Goal: Task Accomplishment & Management: Use online tool/utility

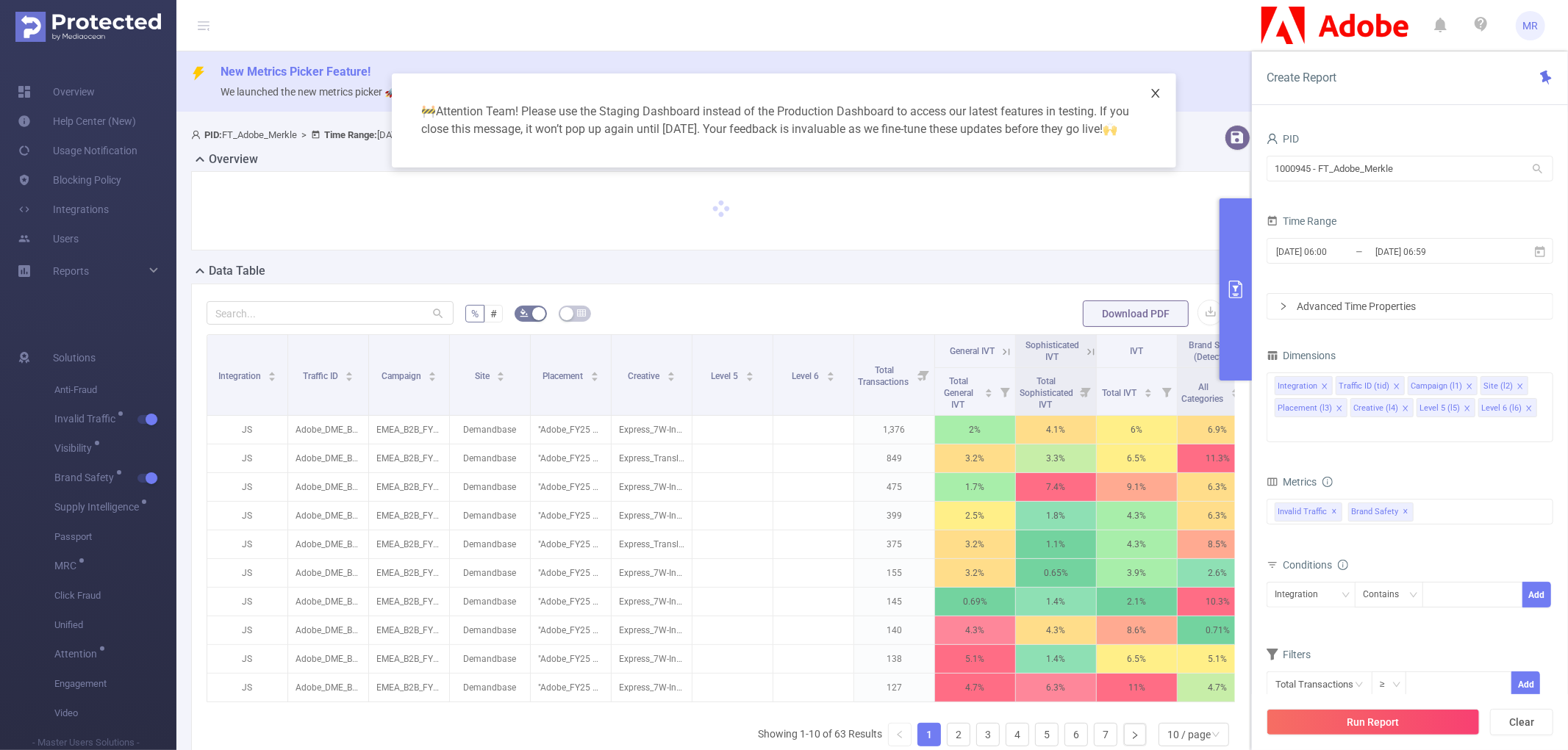
click at [1156, 90] on icon "icon: close" at bounding box center [1155, 93] width 12 height 12
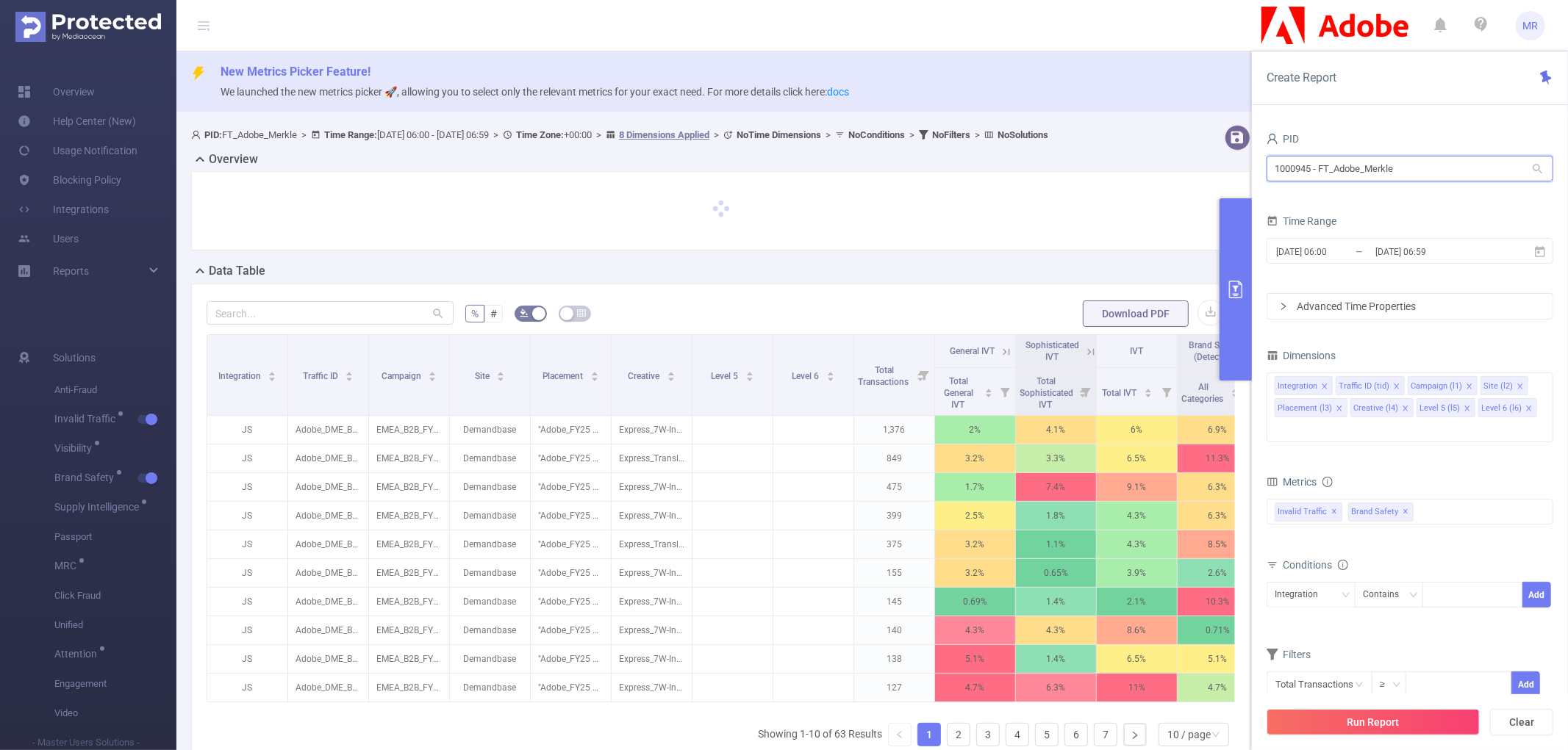
click at [1336, 168] on input "1000945 - FT_Adobe_Merkle" at bounding box center [1410, 168] width 287 height 26
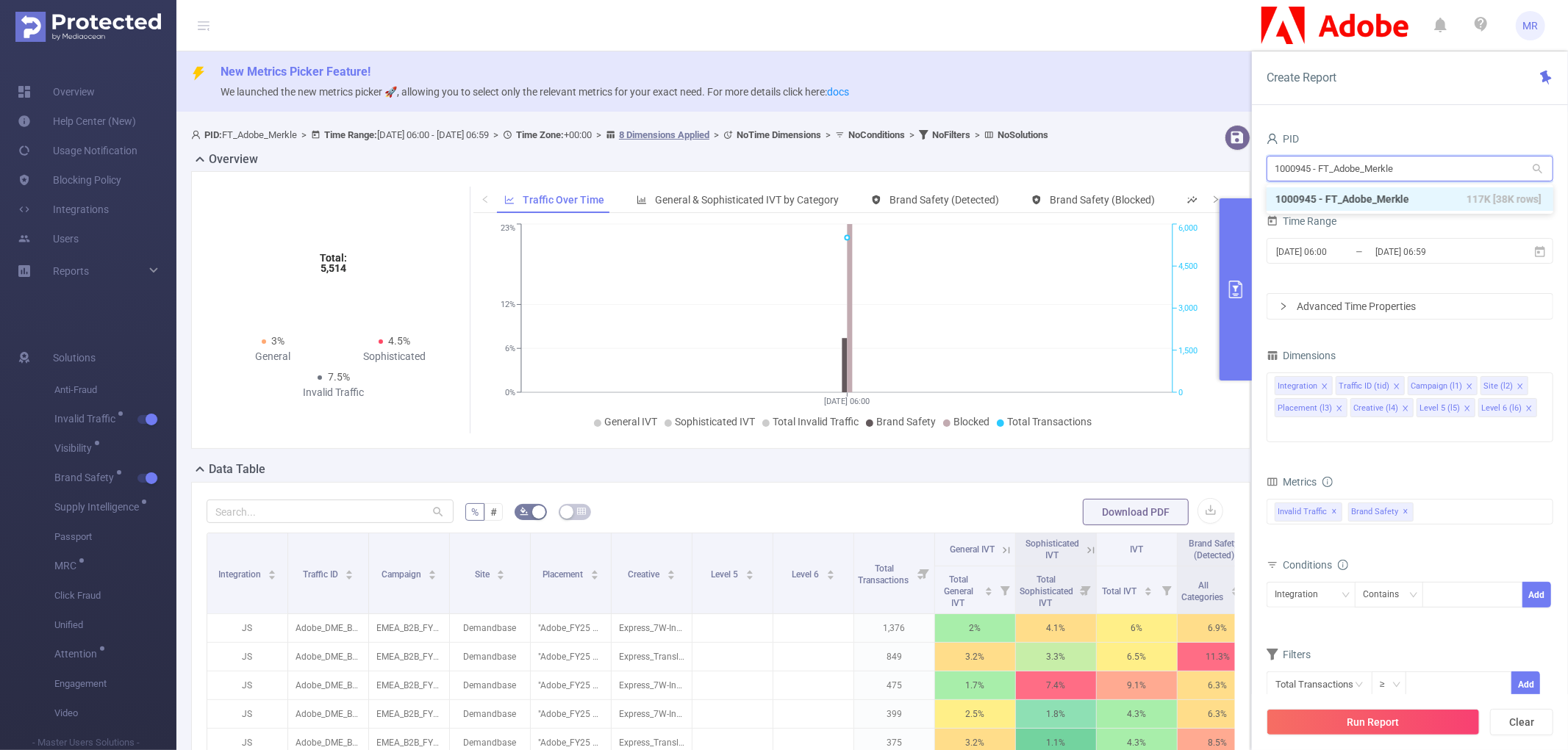
click at [1336, 168] on input "1000945 - FT_Adobe_Merkle" at bounding box center [1410, 168] width 287 height 26
type input "933"
click at [1350, 194] on li "1000933 - FT_FanDuel 62 [62 rows]" at bounding box center [1410, 199] width 287 height 24
click at [1347, 255] on input "[DATE] 06:00" at bounding box center [1334, 252] width 119 height 20
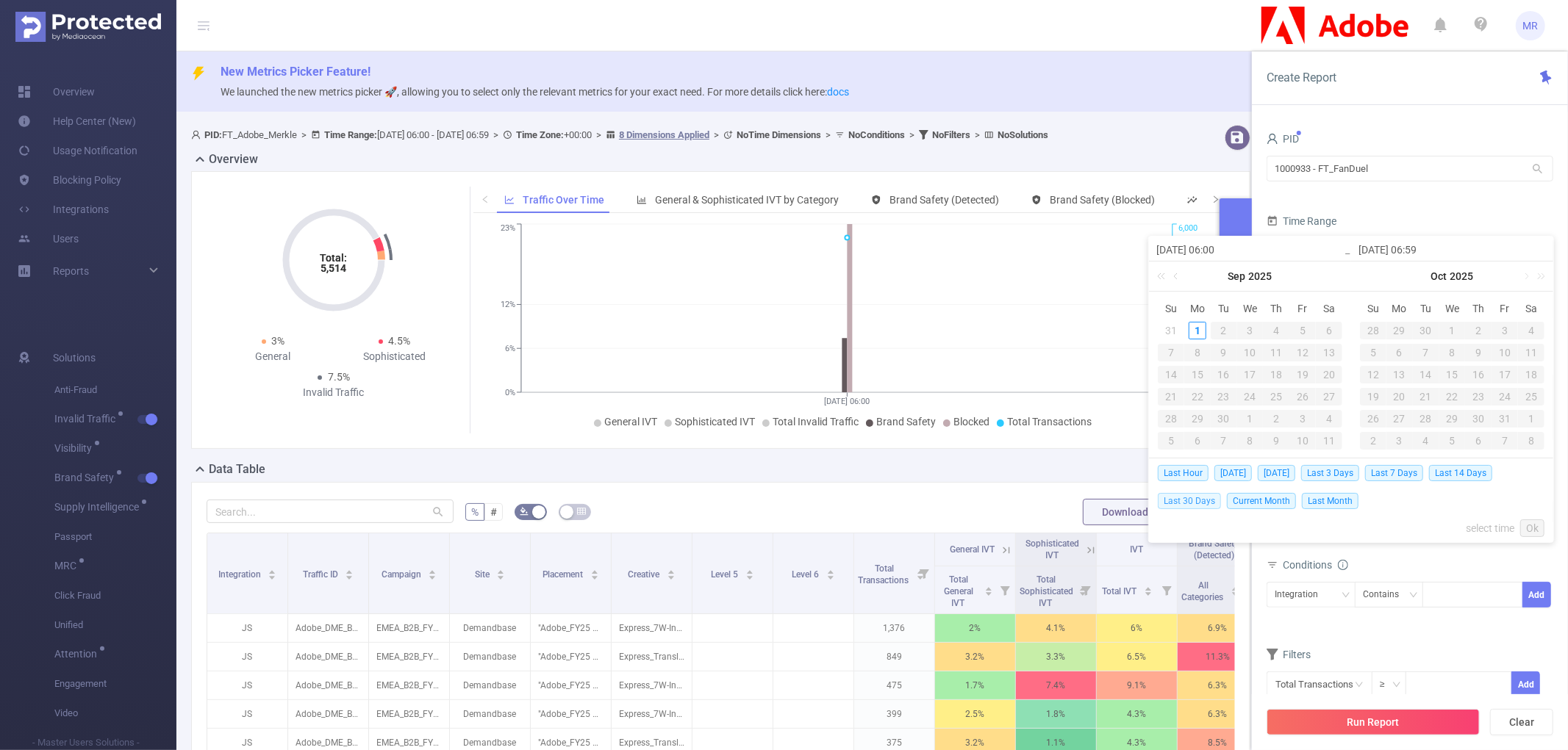
click at [1213, 502] on span "Last 30 Days" at bounding box center [1189, 501] width 63 height 16
type input "[DATE] 00:00"
type input "[DATE] 23:59"
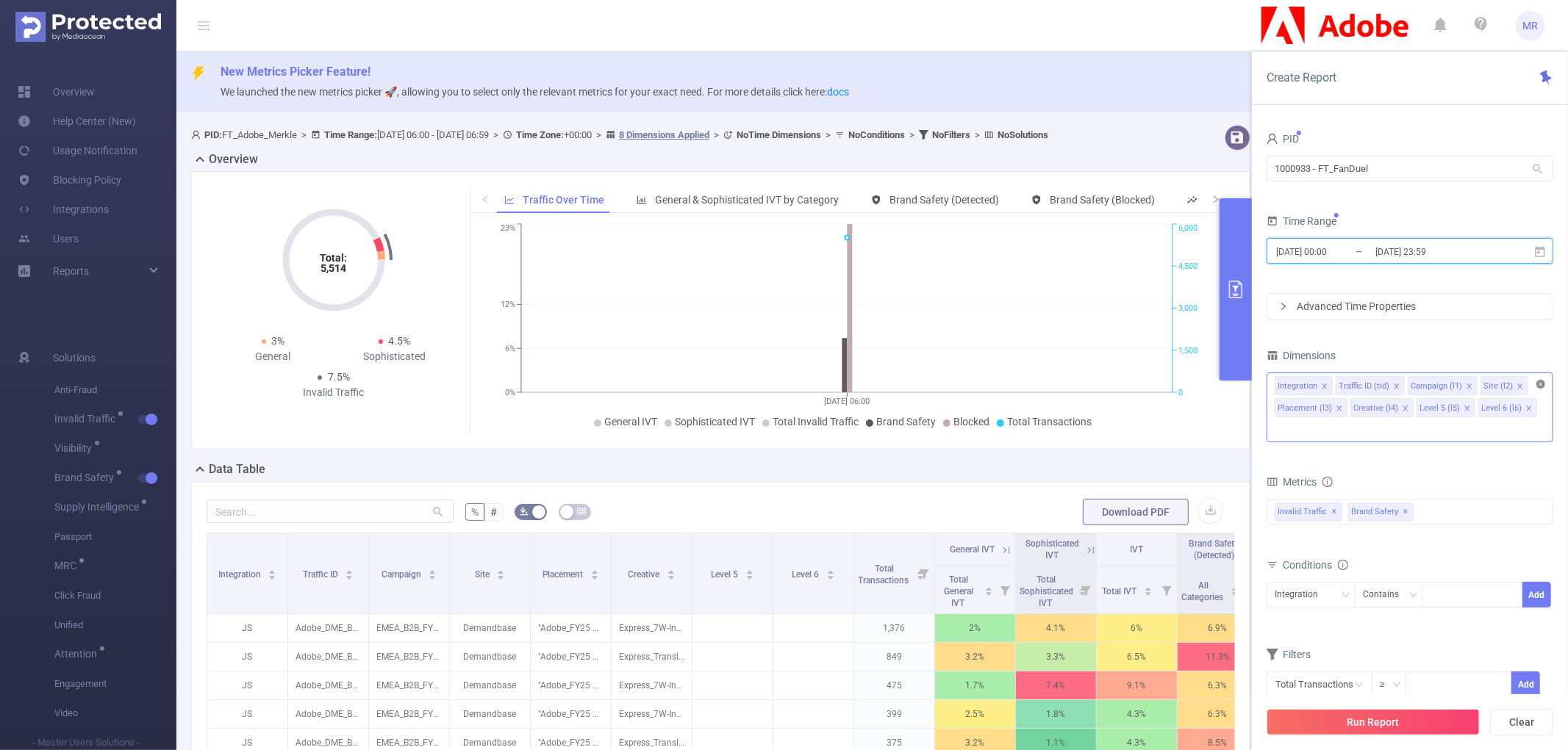
click at [1540, 385] on icon "icon: close-circle" at bounding box center [1541, 384] width 8 height 8
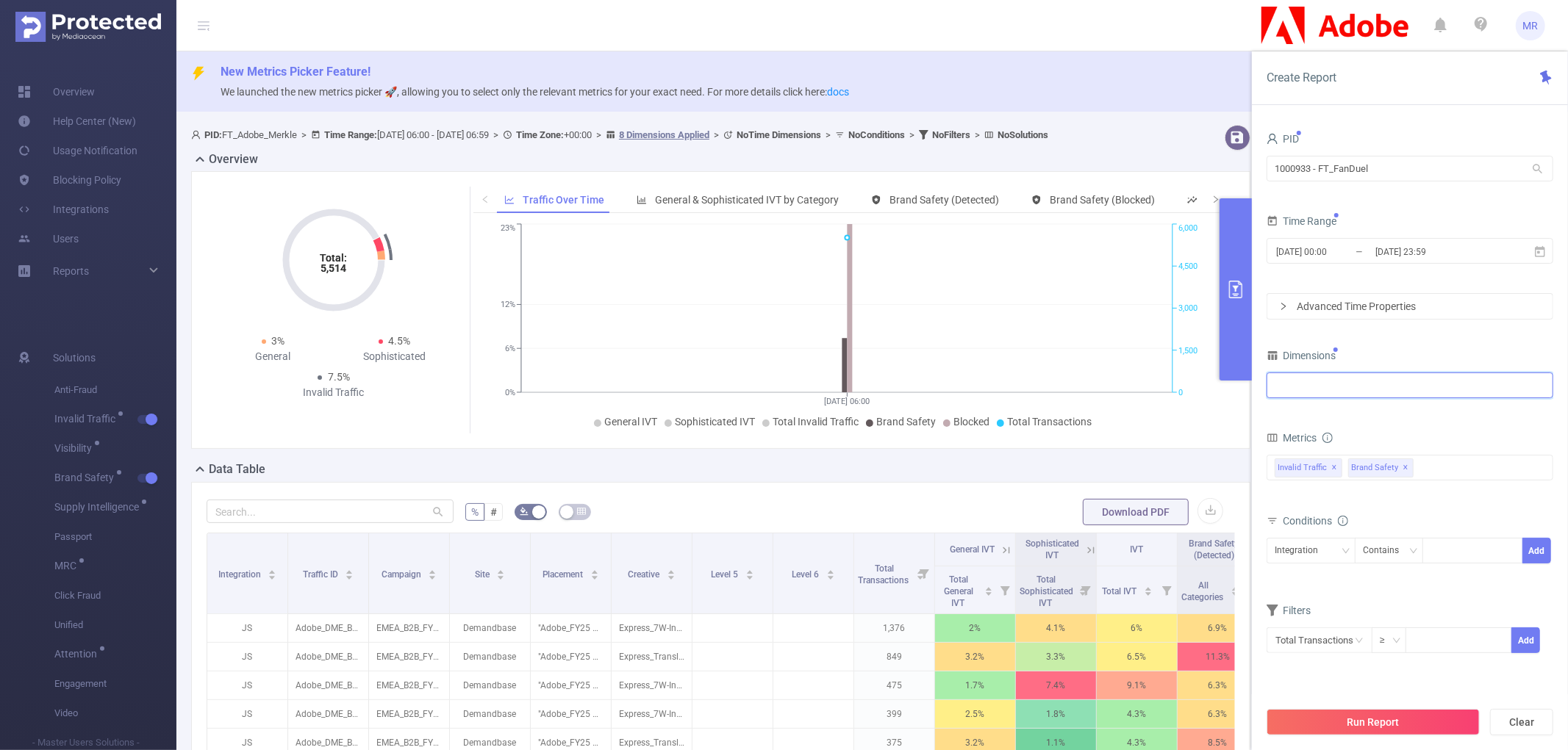
click at [1410, 386] on div at bounding box center [1410, 386] width 270 height 24
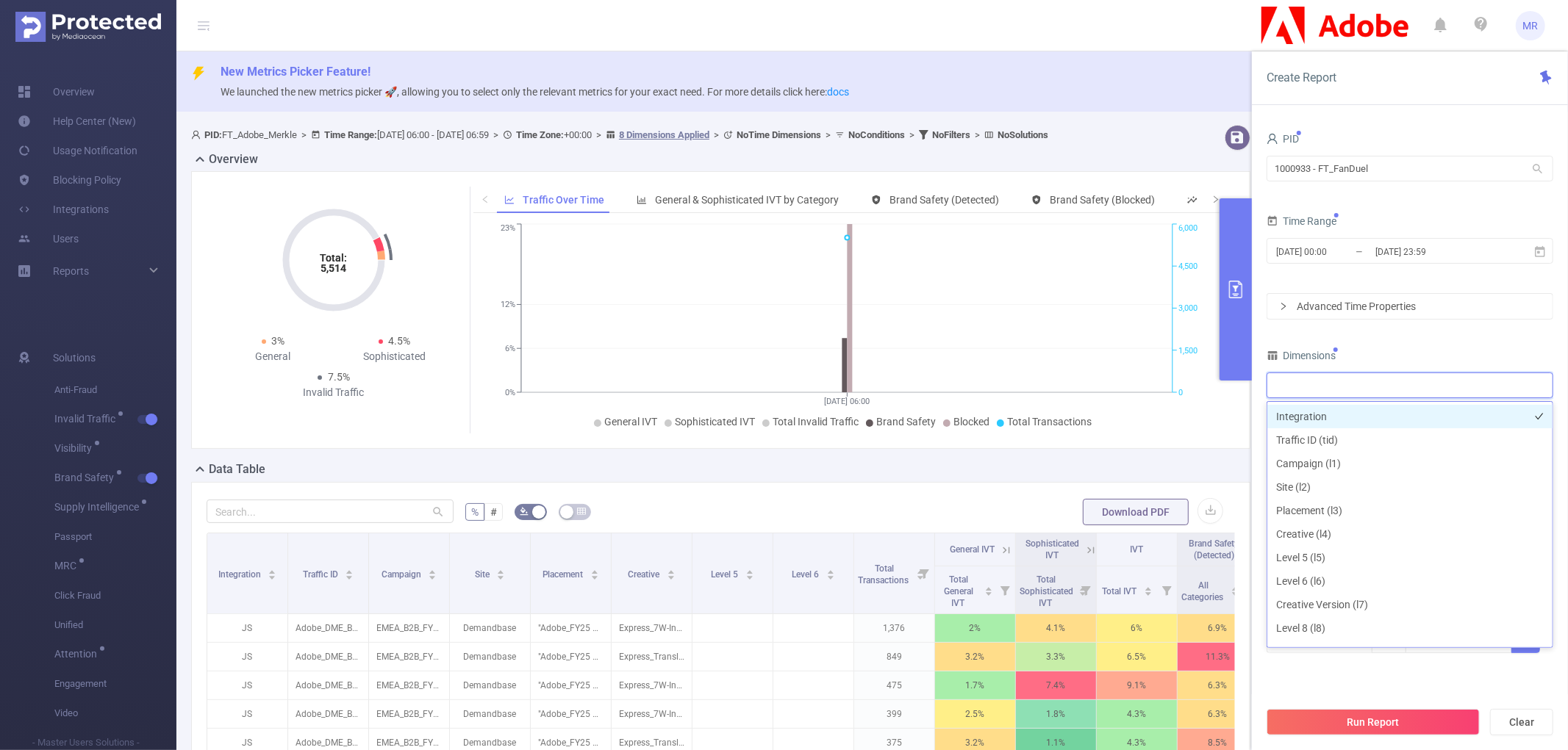
click at [1373, 414] on li "Integration" at bounding box center [1410, 417] width 285 height 24
click at [1376, 336] on div "PID 1000933 - FT_FanDuel 1000933 - FT_FanDuel Time Range 2025-08-02 00:00 _ 202…" at bounding box center [1410, 401] width 287 height 544
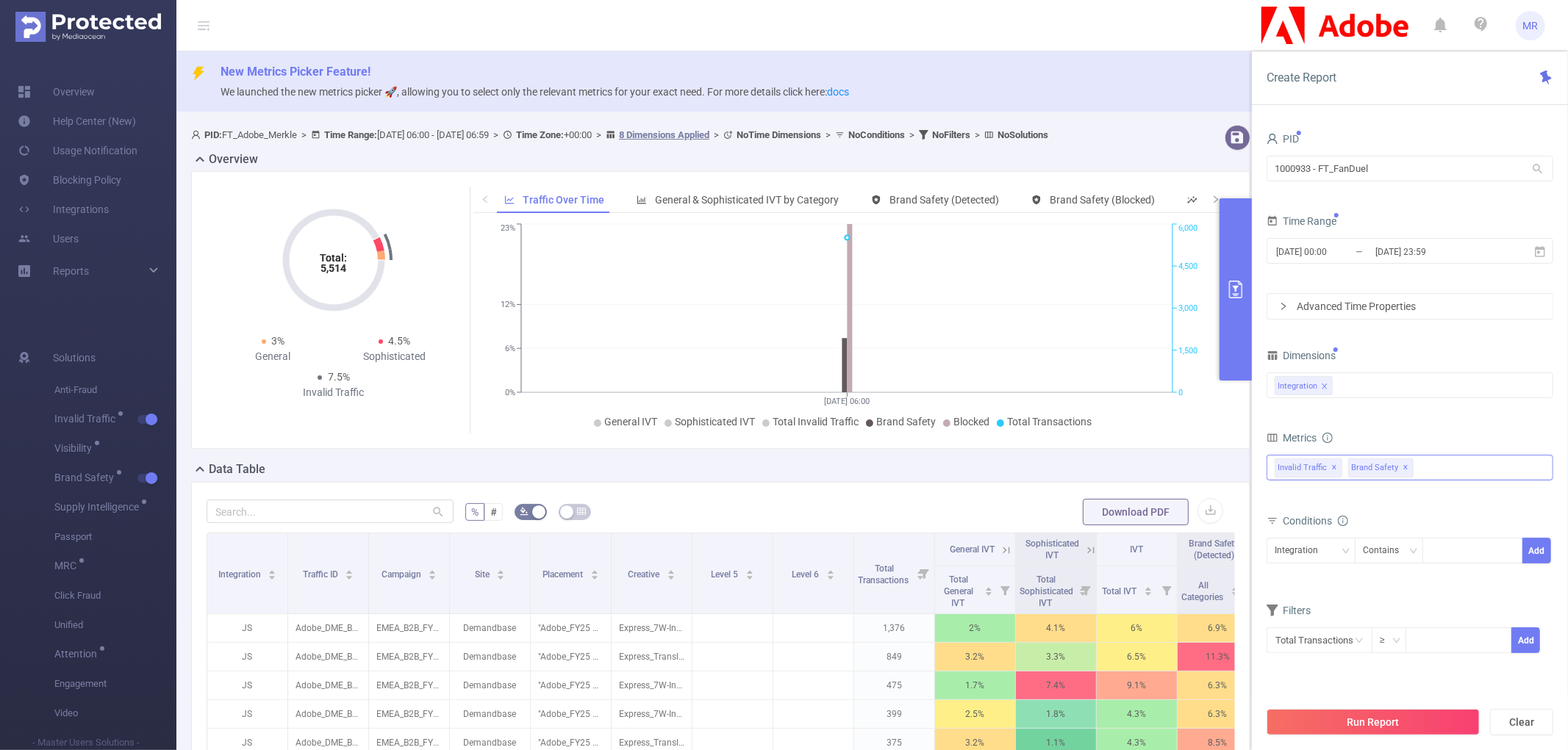
click at [1410, 471] on span "✕" at bounding box center [1406, 468] width 6 height 18
click at [1341, 723] on button "Run Report" at bounding box center [1373, 722] width 213 height 26
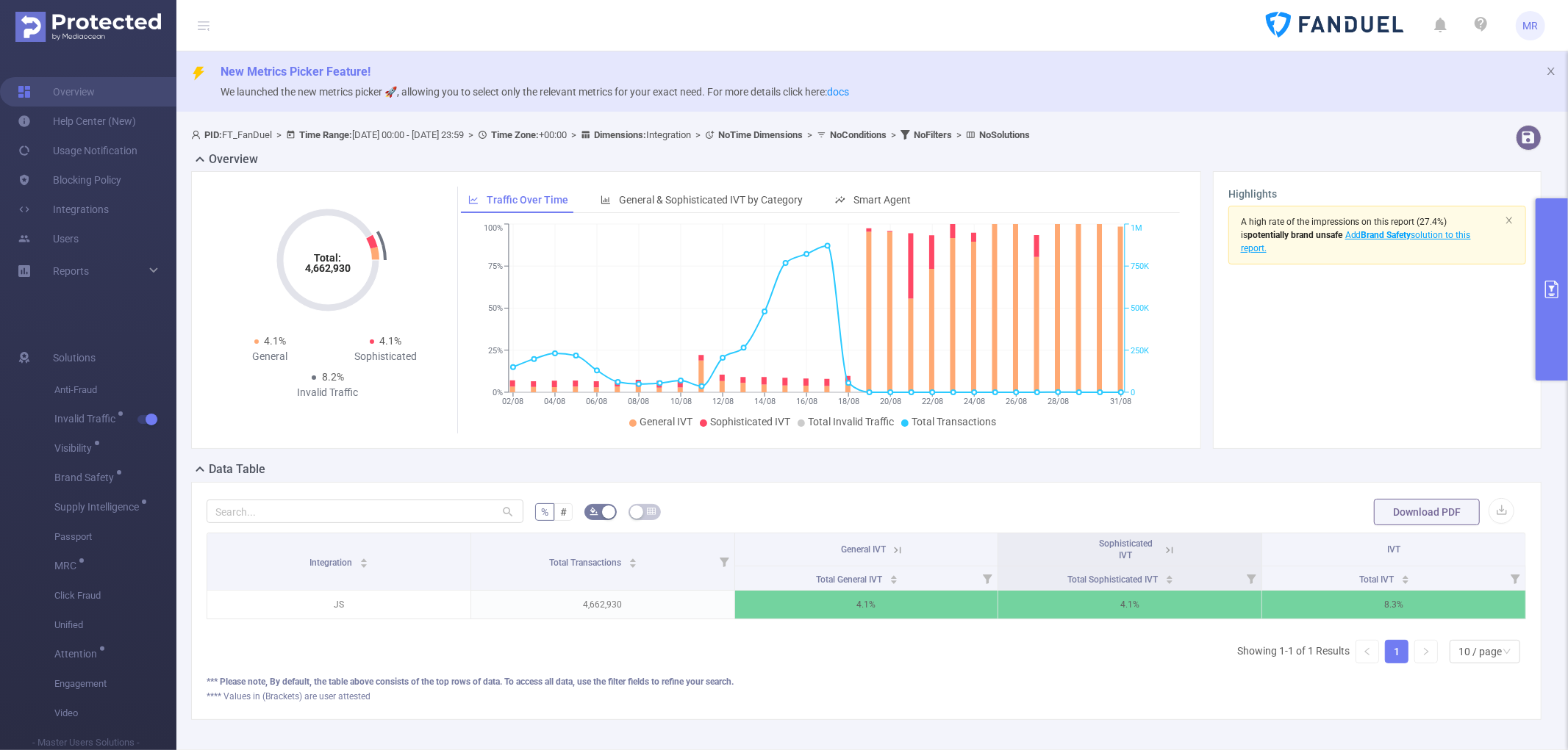
click at [1549, 265] on button "primary" at bounding box center [1552, 290] width 32 height 183
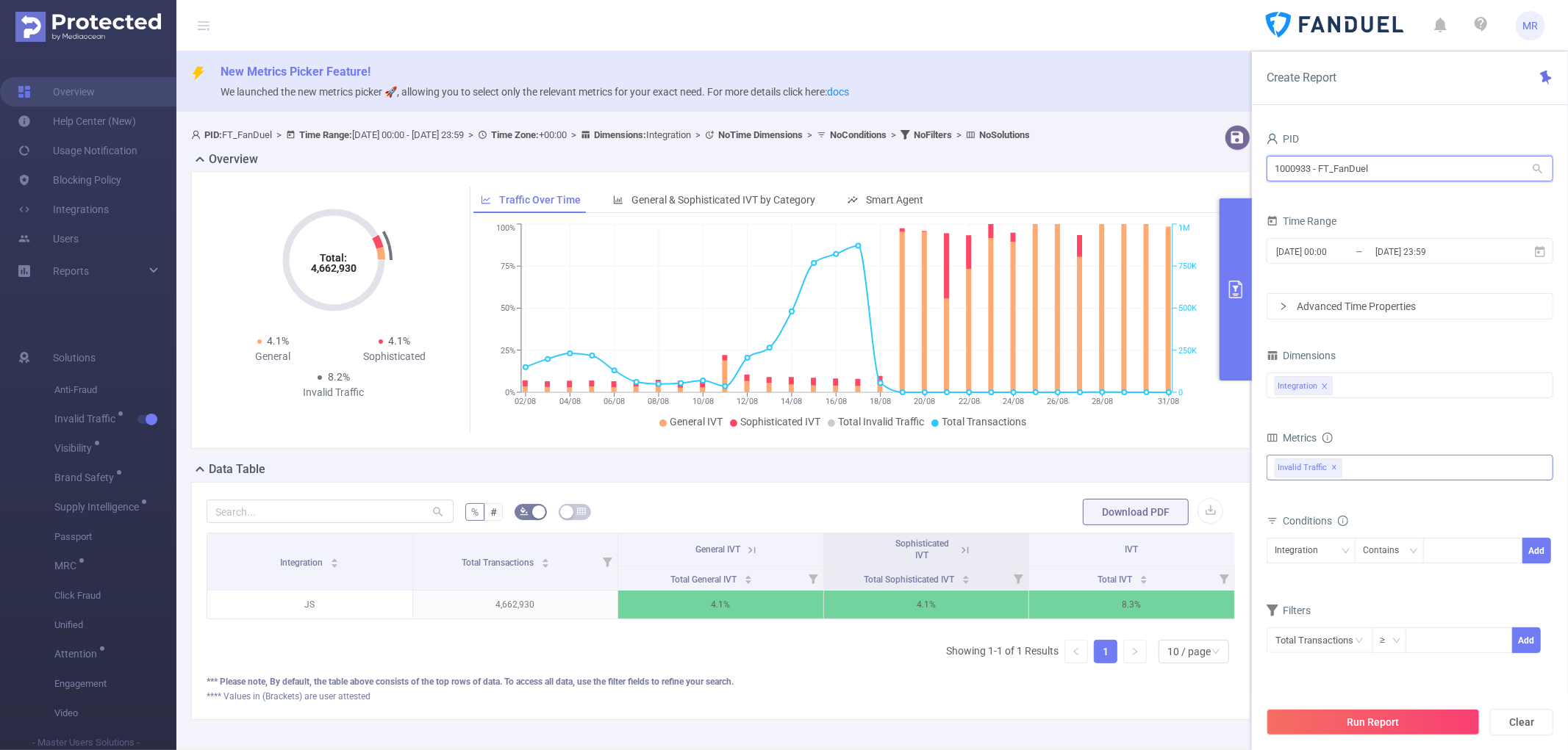
click at [1369, 171] on input "1000933 - FT_FanDuel" at bounding box center [1410, 168] width 287 height 26
type input "usce"
click at [1380, 193] on li "1000874 - FT_USCellular 7,280 [3,301 rows]" at bounding box center [1410, 199] width 287 height 24
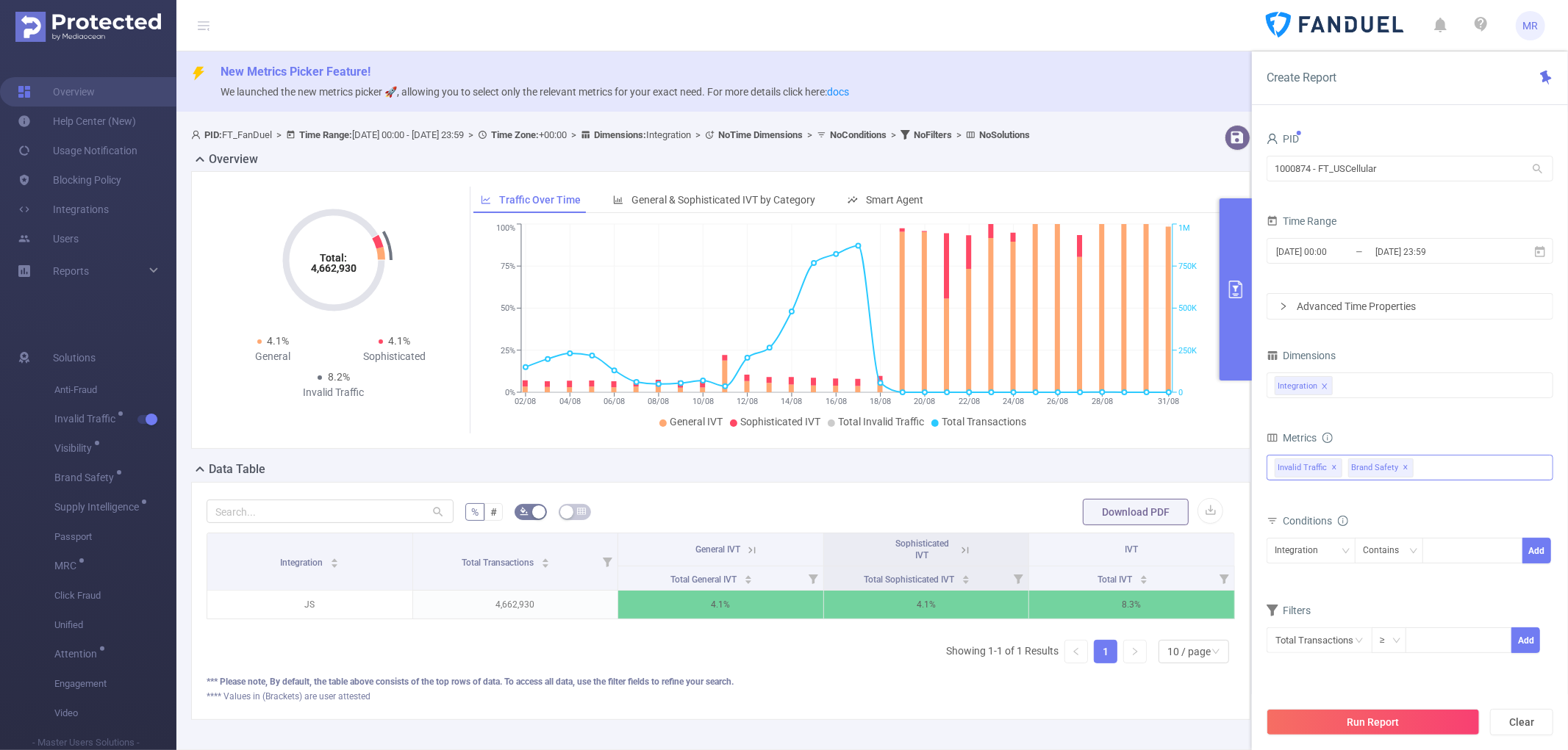
click at [1410, 466] on span "✕" at bounding box center [1406, 468] width 6 height 18
click at [1347, 721] on button "Run Report" at bounding box center [1373, 722] width 213 height 26
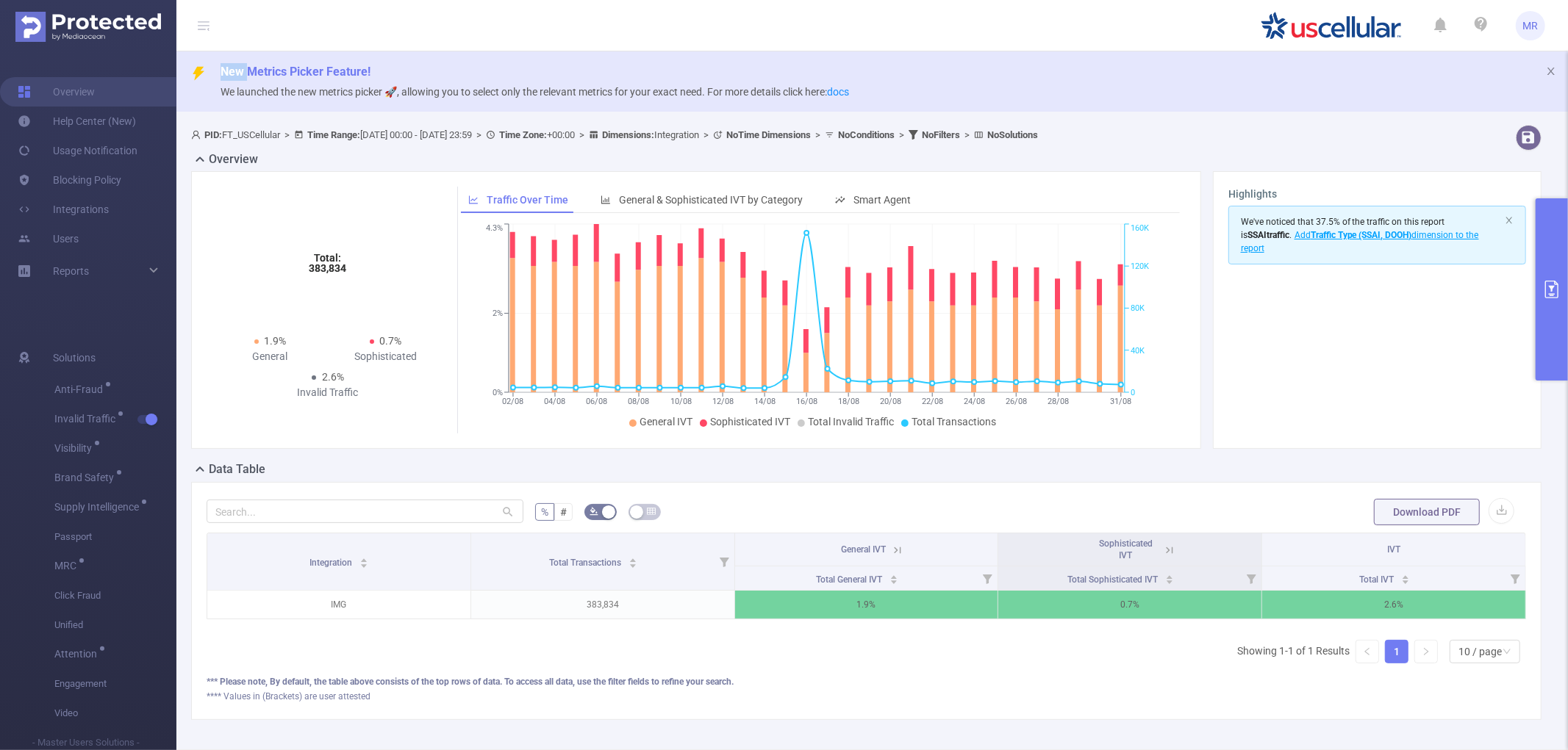
drag, startPoint x: 221, startPoint y: 68, endPoint x: 248, endPoint y: 67, distance: 27.0
click at [248, 67] on span "New Metrics Picker Feature!" at bounding box center [296, 72] width 150 height 14
click at [318, 71] on span "New Metrics Picker Feature!" at bounding box center [296, 72] width 150 height 14
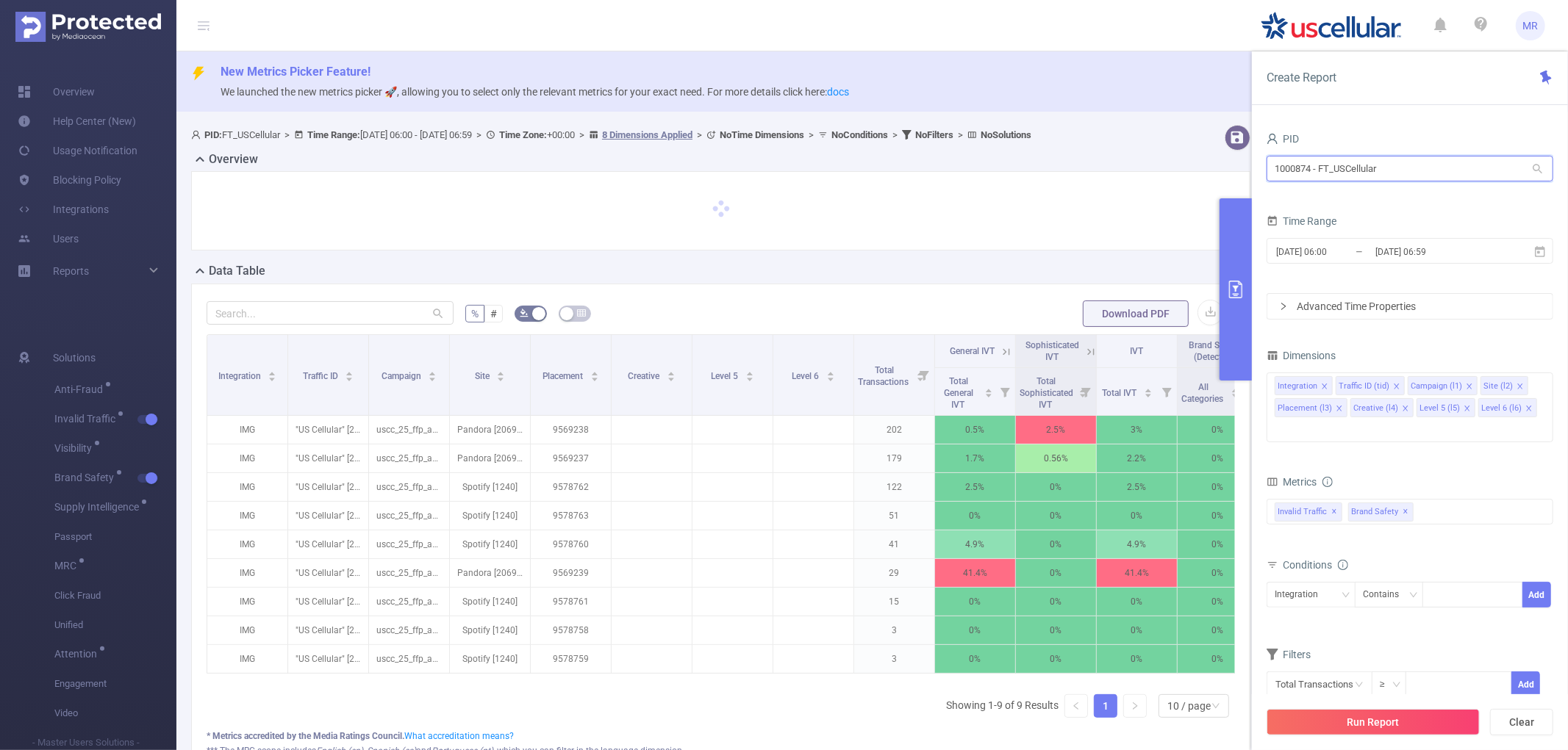
click at [1301, 160] on input "1000874 - FT_USCellular" at bounding box center [1410, 168] width 287 height 26
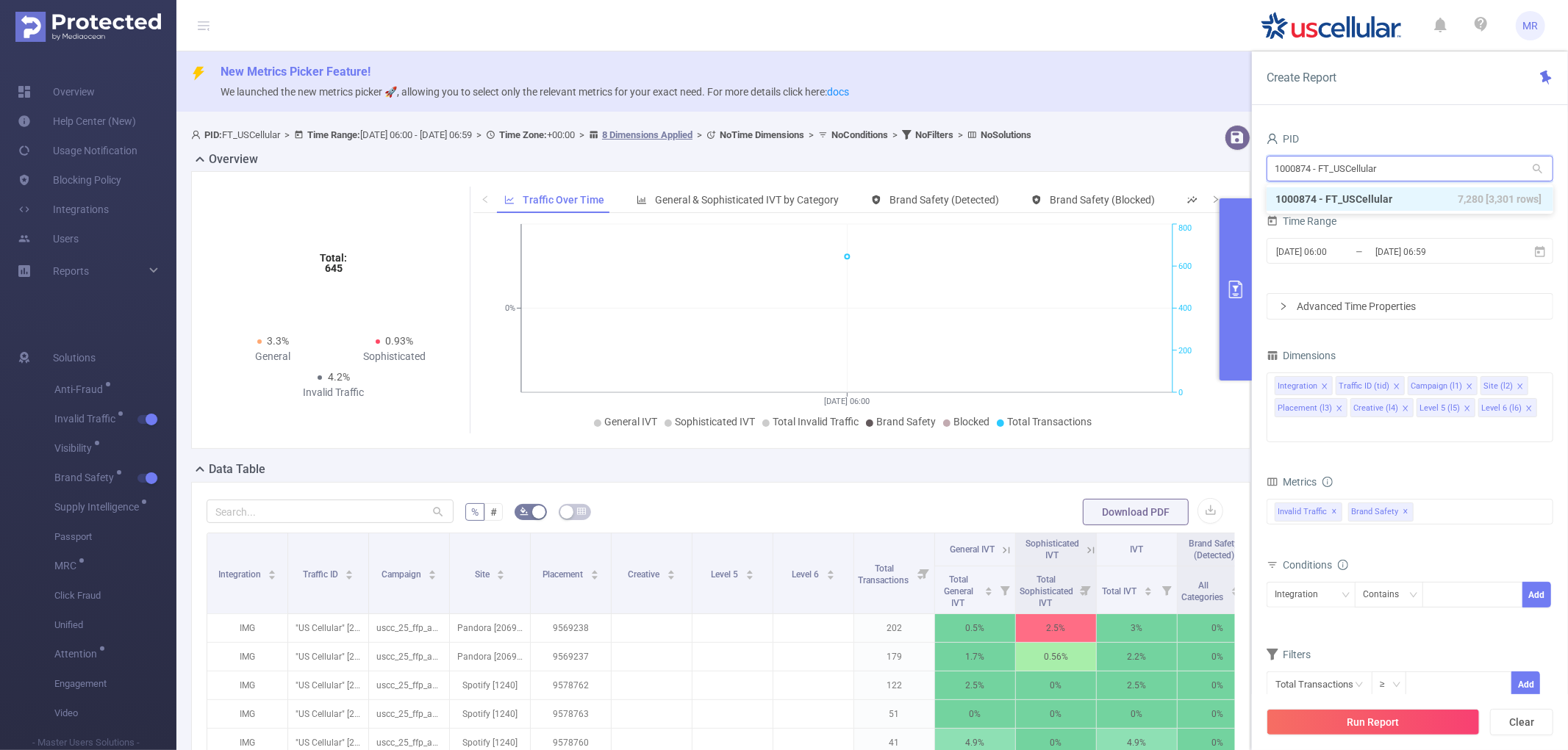
click at [1301, 160] on input "1000874 - FT_USCellular" at bounding box center [1410, 168] width 287 height 26
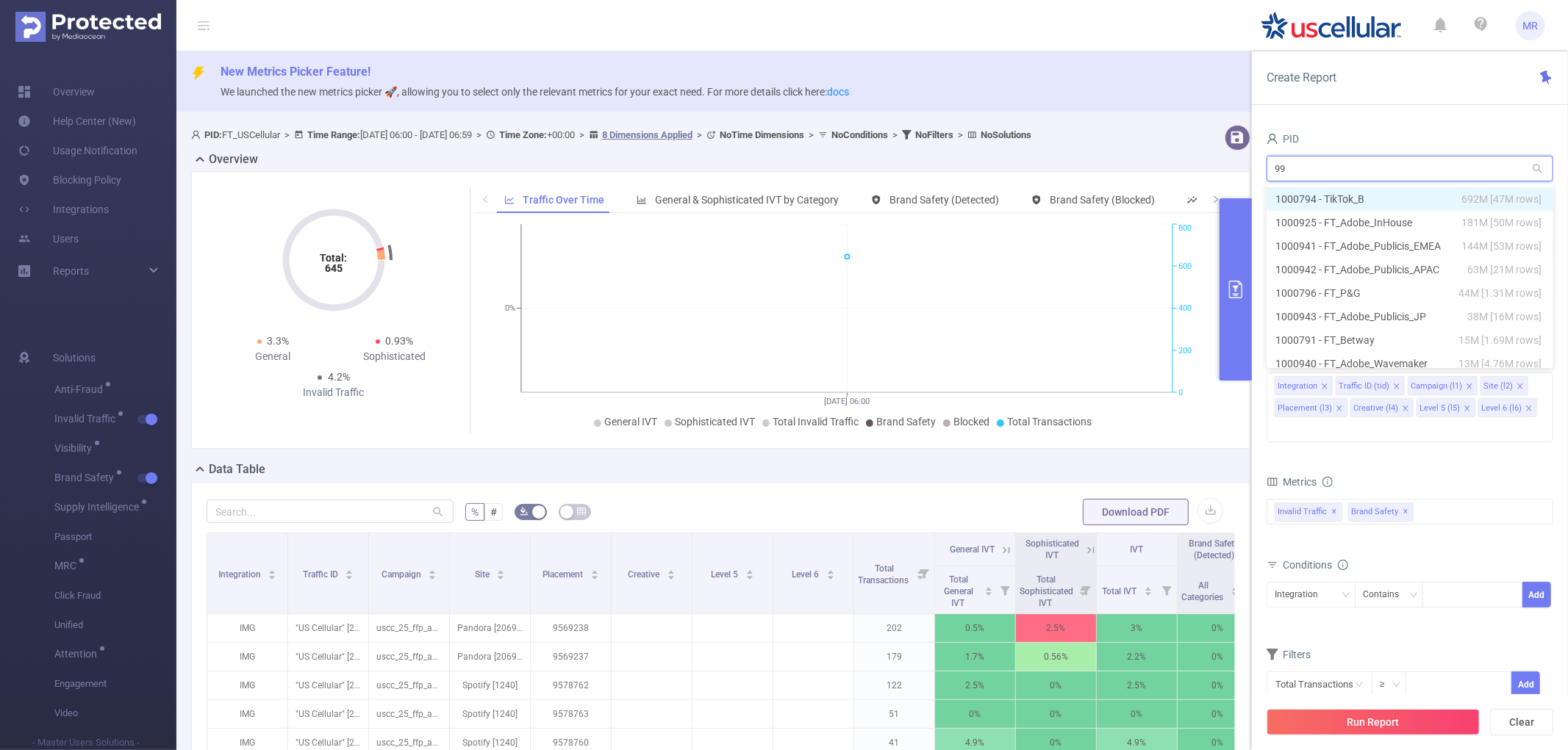
type input "998"
click at [1330, 199] on li "1000998 - FT_PrincessCruises 4.51M [341K rows]" at bounding box center [1410, 199] width 287 height 24
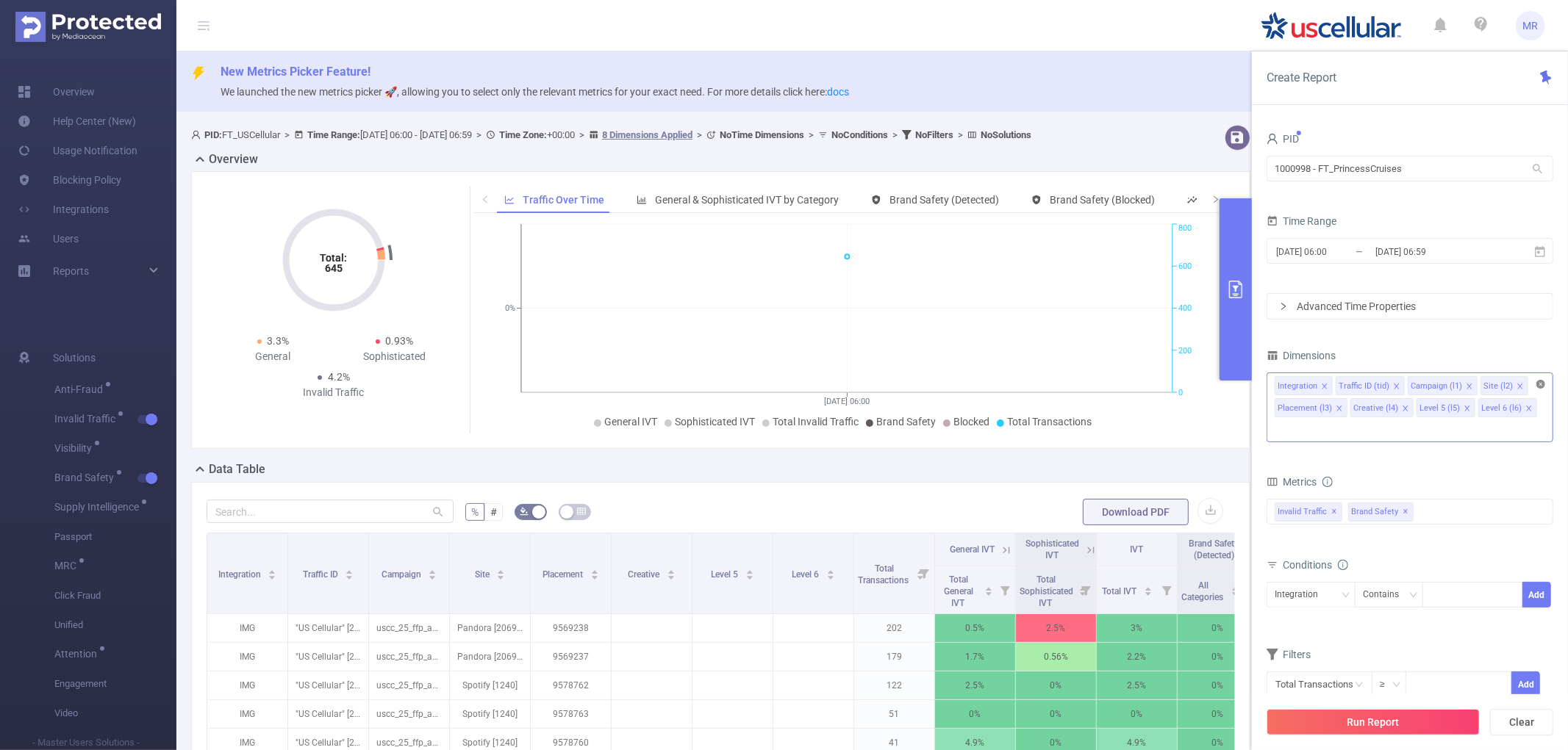
click at [1540, 385] on icon "icon: close-circle" at bounding box center [1541, 384] width 8 height 8
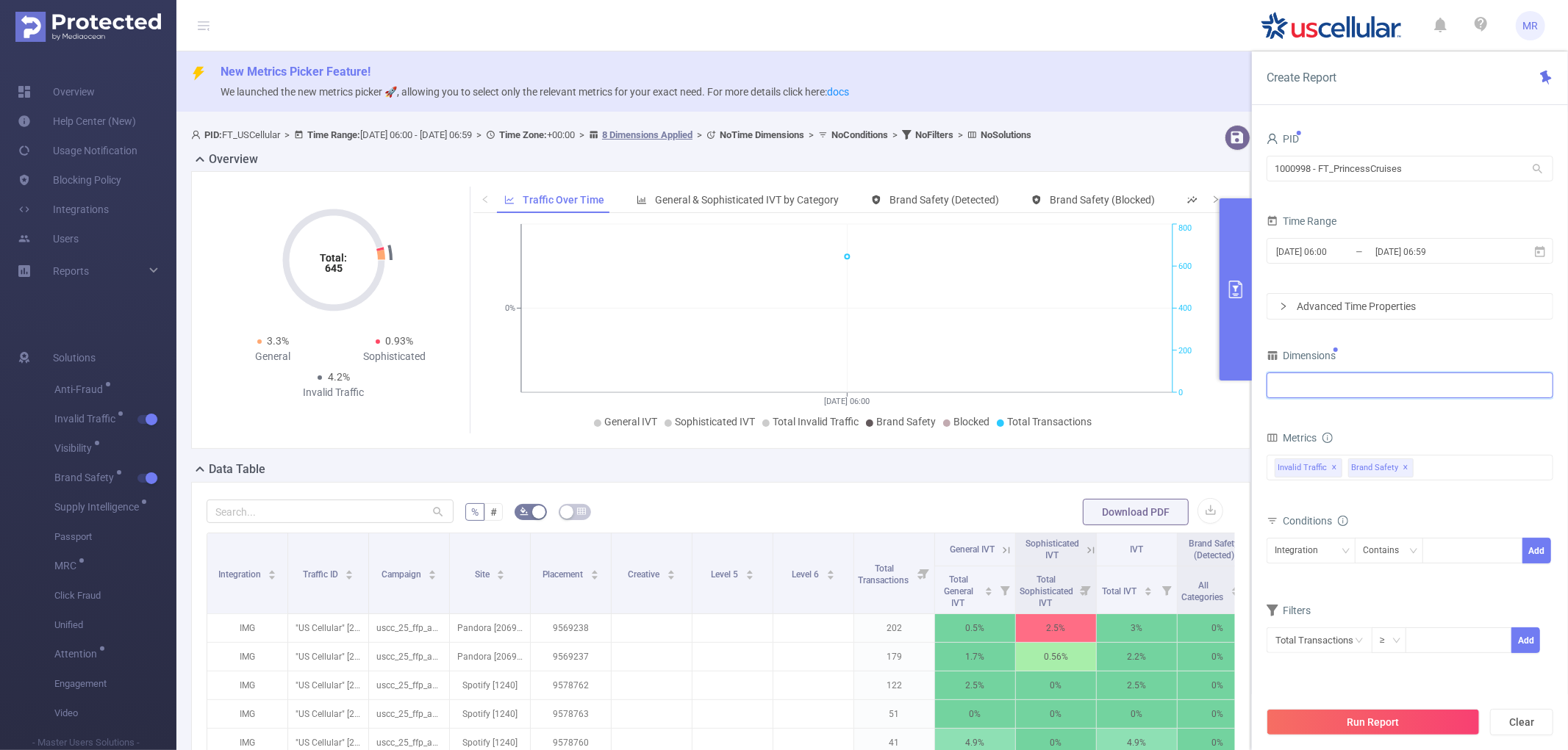
click at [1371, 391] on div at bounding box center [1410, 386] width 270 height 24
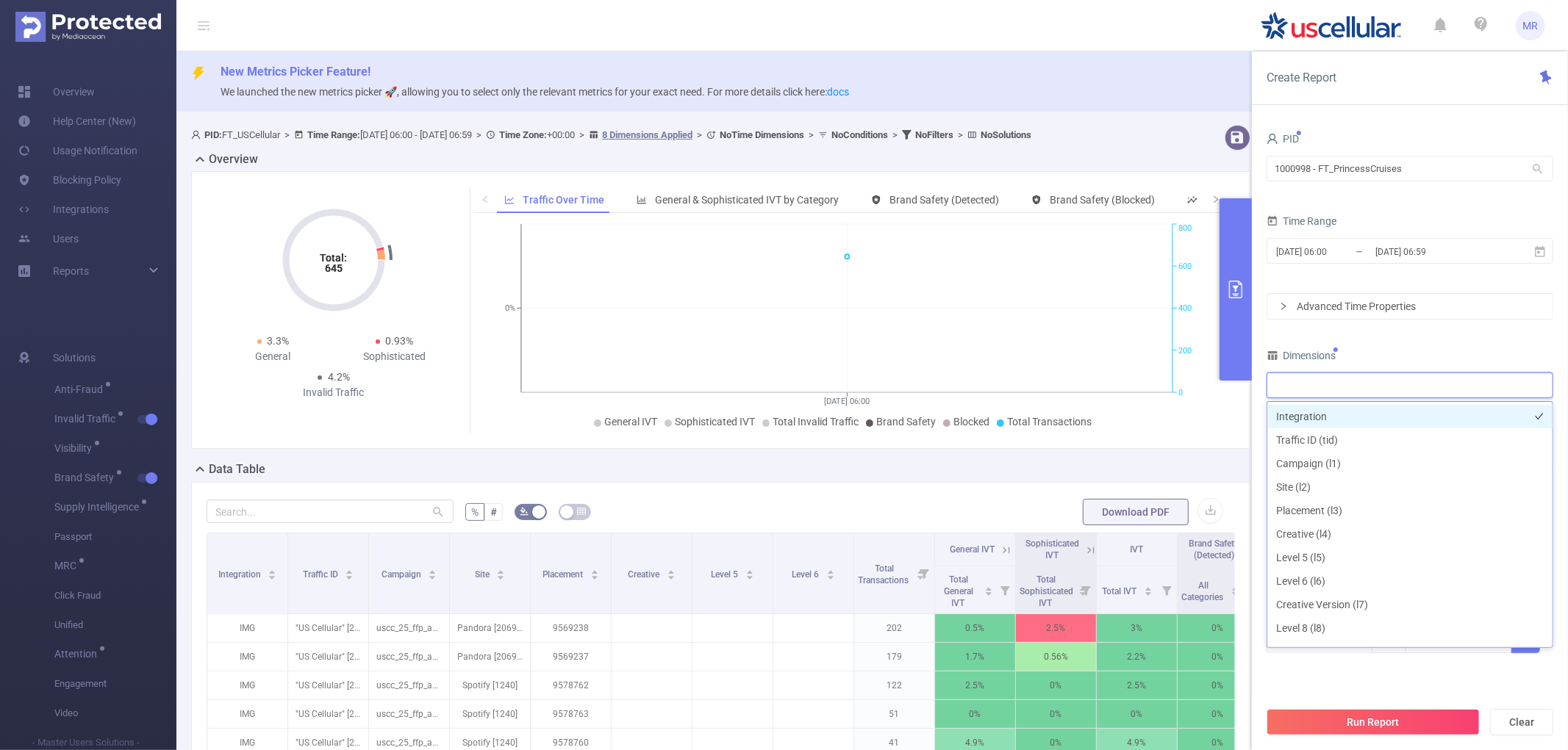
click at [1358, 409] on li "Integration" at bounding box center [1410, 417] width 285 height 24
click at [1442, 358] on div "Dimensions" at bounding box center [1410, 357] width 287 height 24
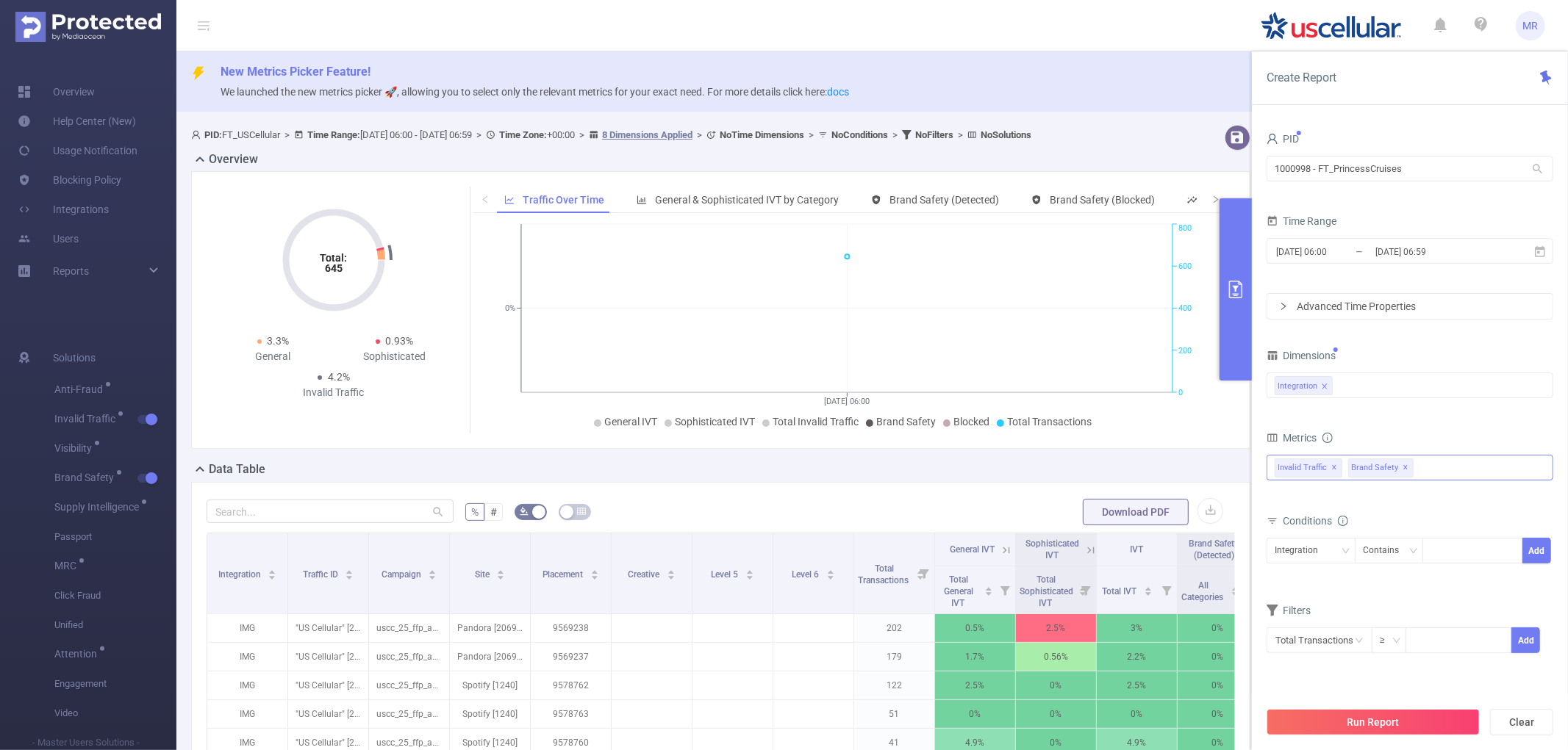
click at [1410, 465] on span "✕" at bounding box center [1406, 468] width 6 height 18
click at [1352, 719] on button "Run Report" at bounding box center [1373, 722] width 213 height 26
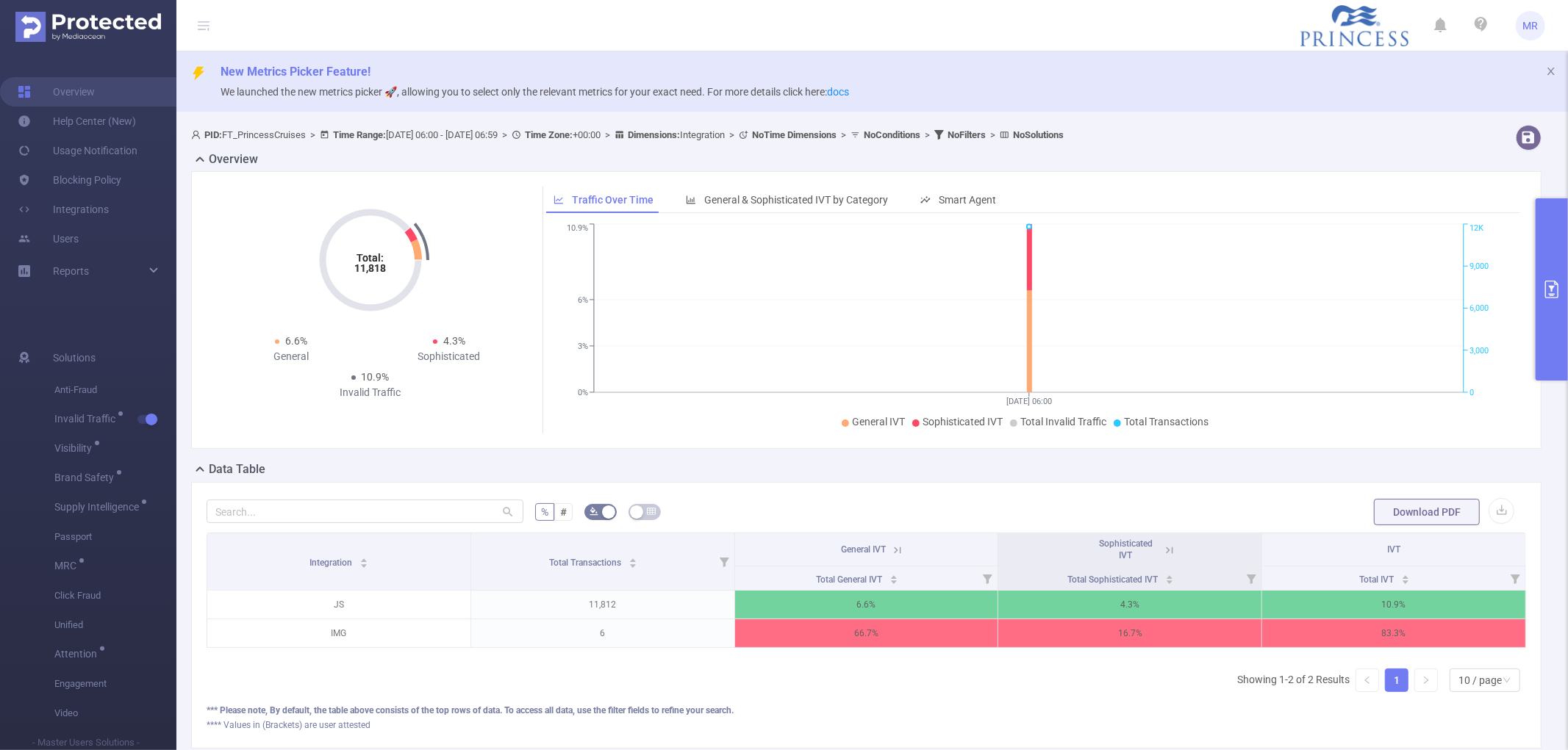
click at [1554, 258] on button "primary" at bounding box center [1552, 290] width 32 height 183
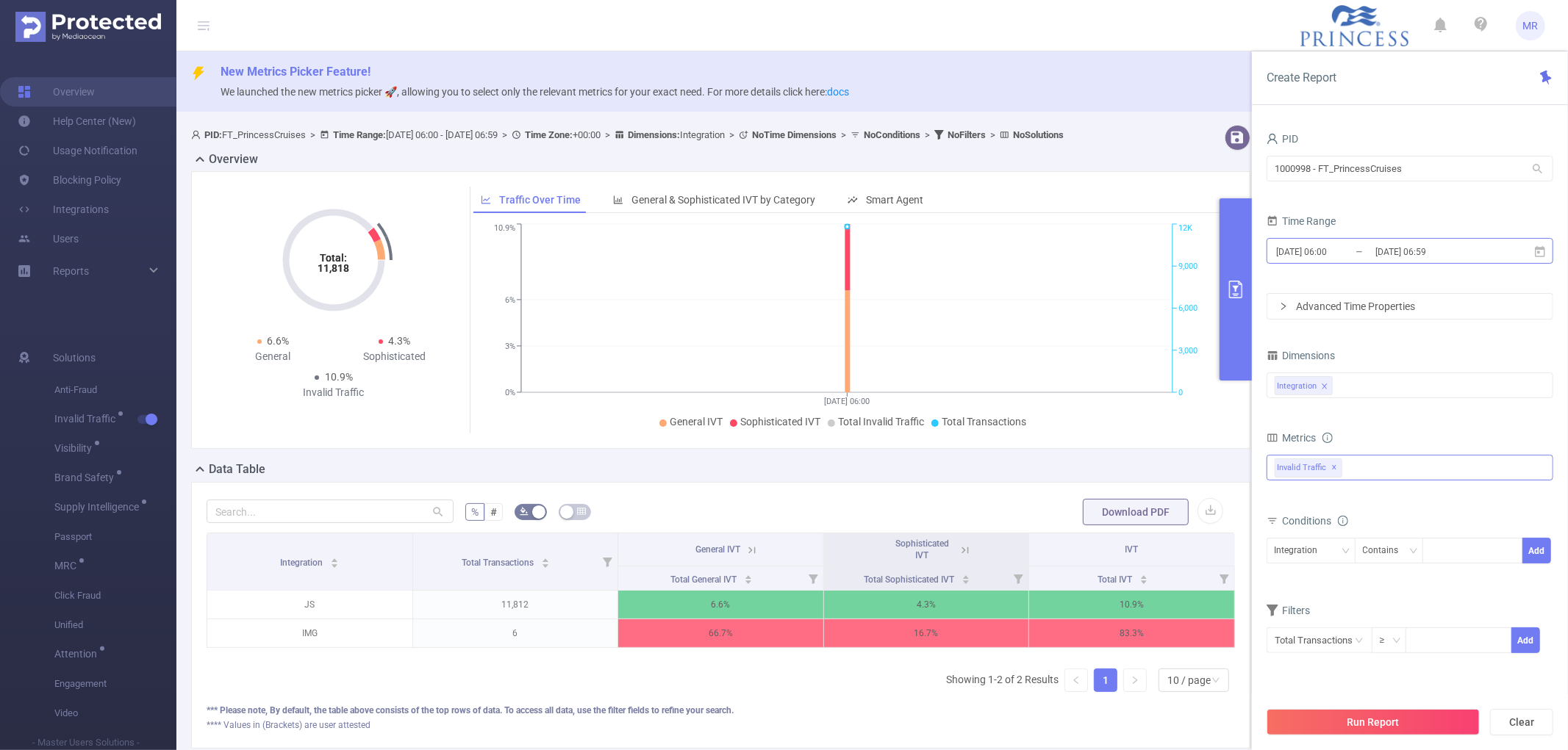
click at [1484, 258] on input "2025-09-01 06:59" at bounding box center [1433, 252] width 119 height 20
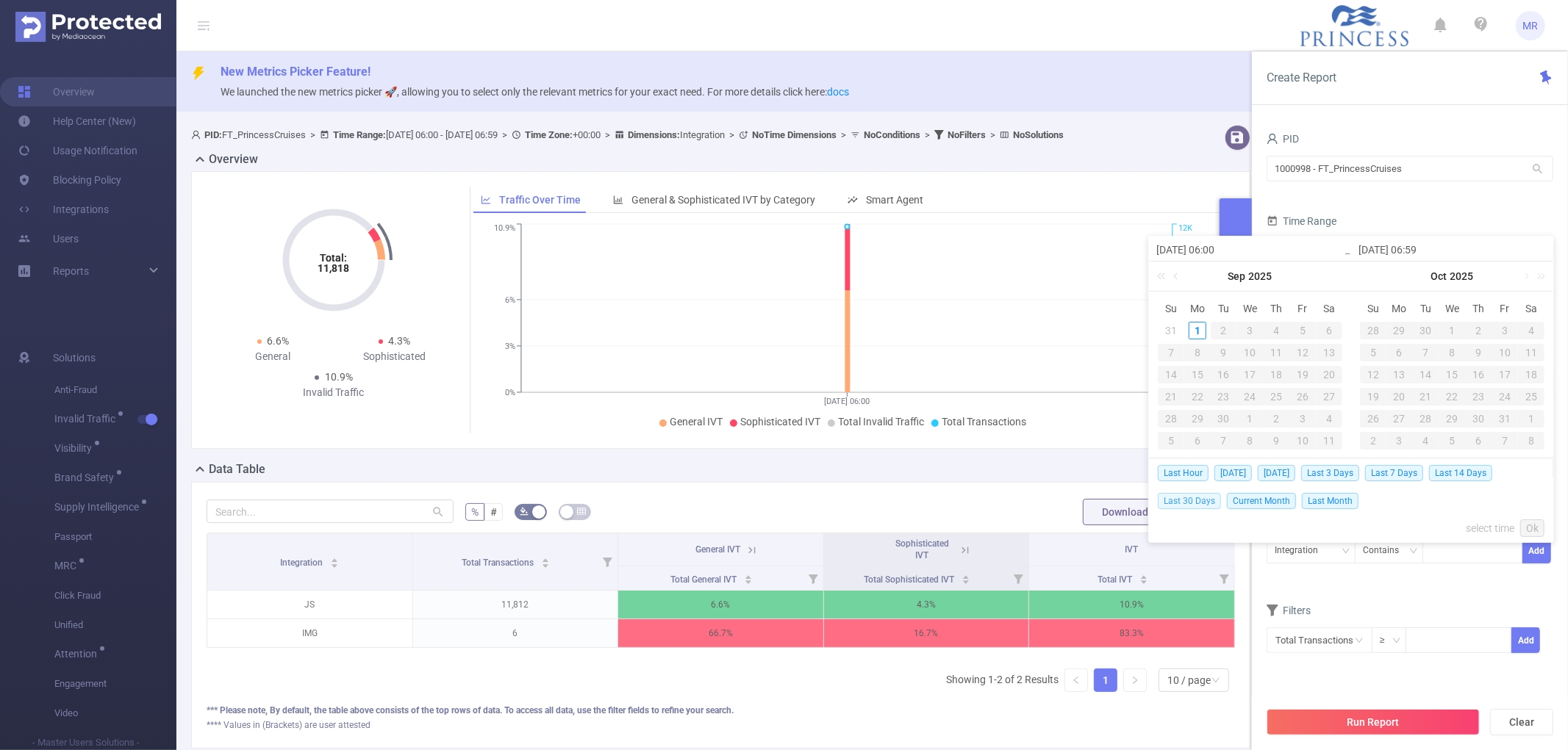
click at [1203, 501] on span "Last 30 Days" at bounding box center [1189, 501] width 63 height 16
type input "2025-08-02 00:00"
type input "2025-08-31 23:59"
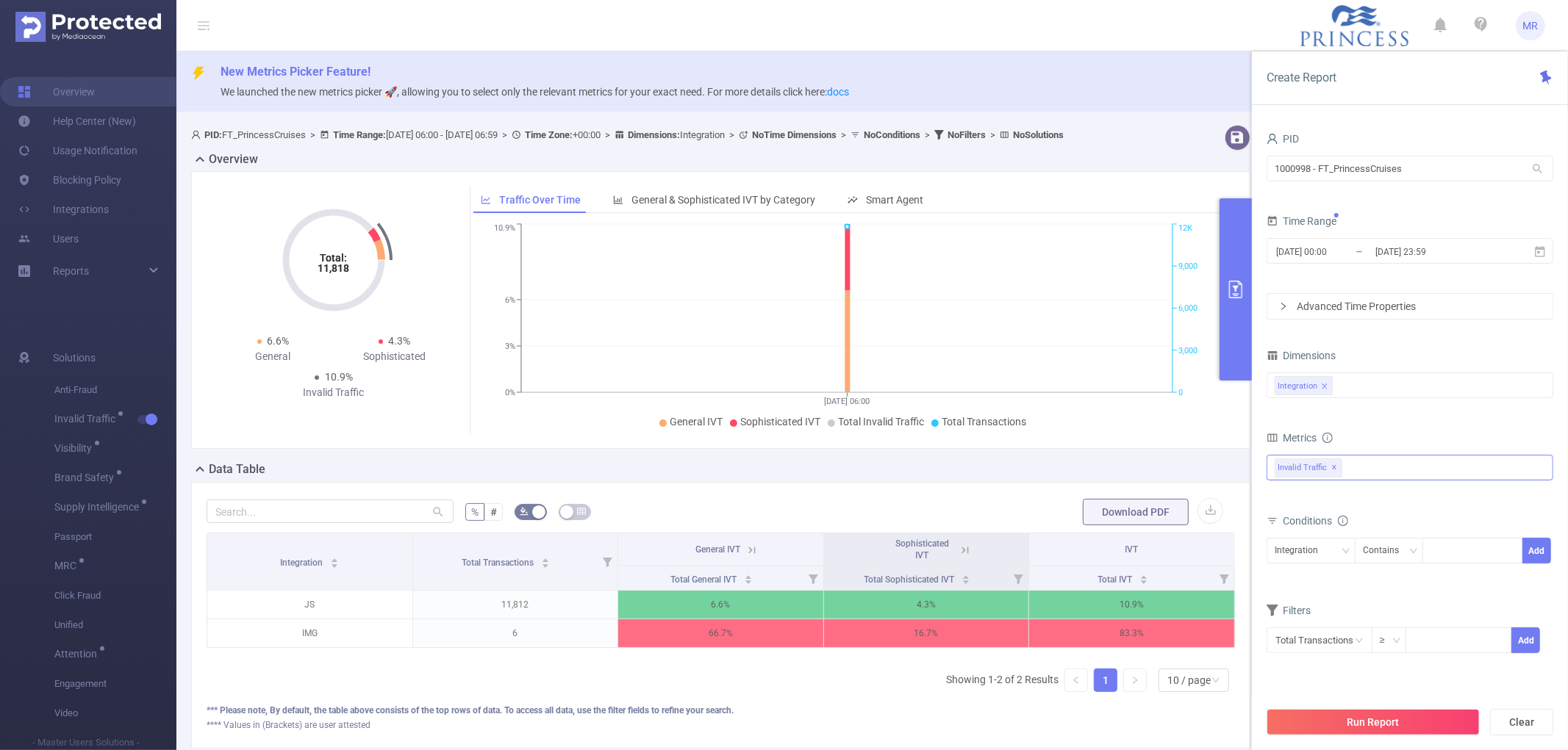
click at [1376, 283] on form "PID 1000998 - FT_PrincessCruises 1000998 - FT_PrincessCruises Time Range 2025-0…" at bounding box center [1410, 224] width 287 height 191
click at [1364, 725] on button "Run Report" at bounding box center [1373, 722] width 213 height 26
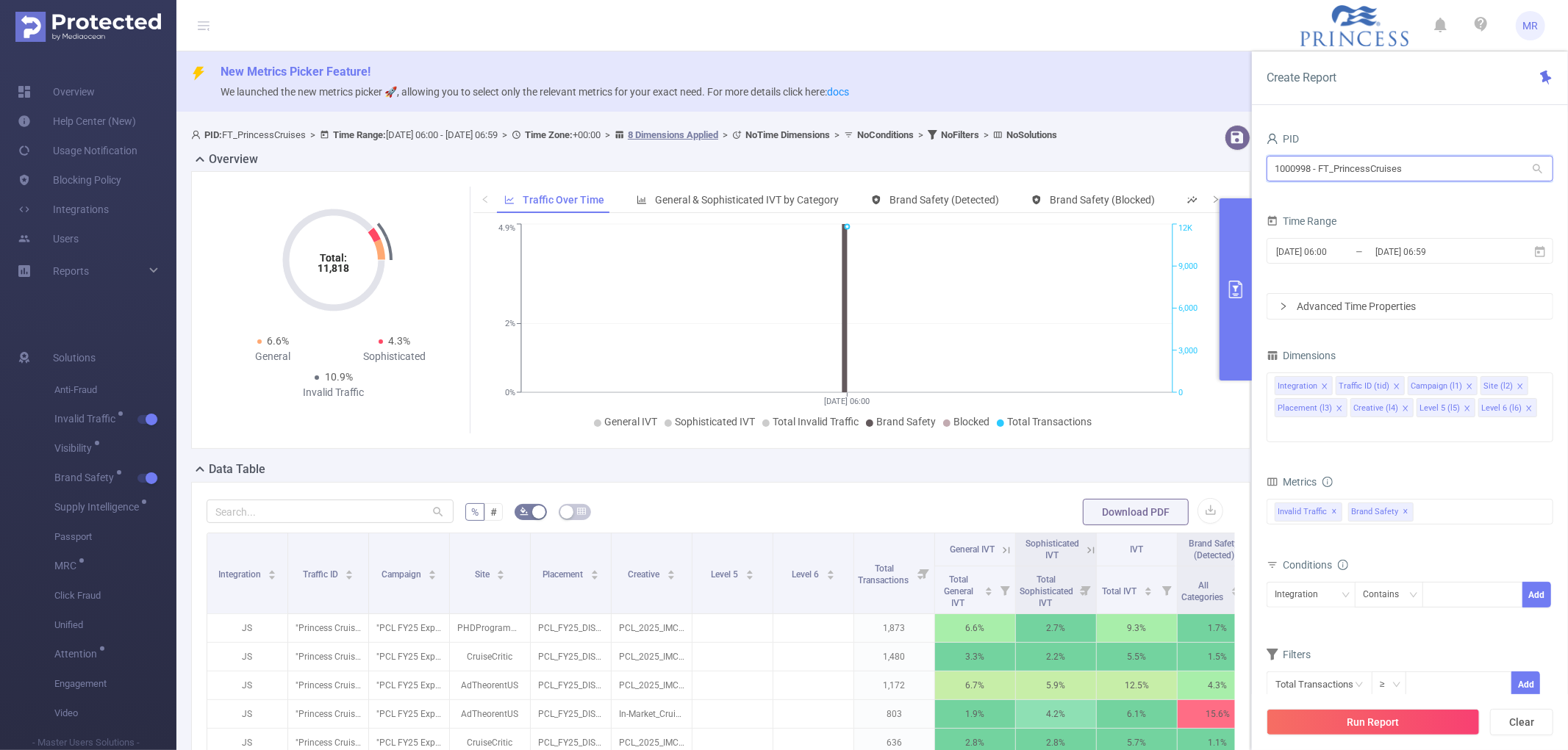
click at [1361, 166] on input "1000998 - FT_PrincessCruises" at bounding box center [1410, 168] width 287 height 26
click at [1358, 164] on input "1000998 - FT_PrincessCruises" at bounding box center [1410, 168] width 287 height 26
type input "cuna"
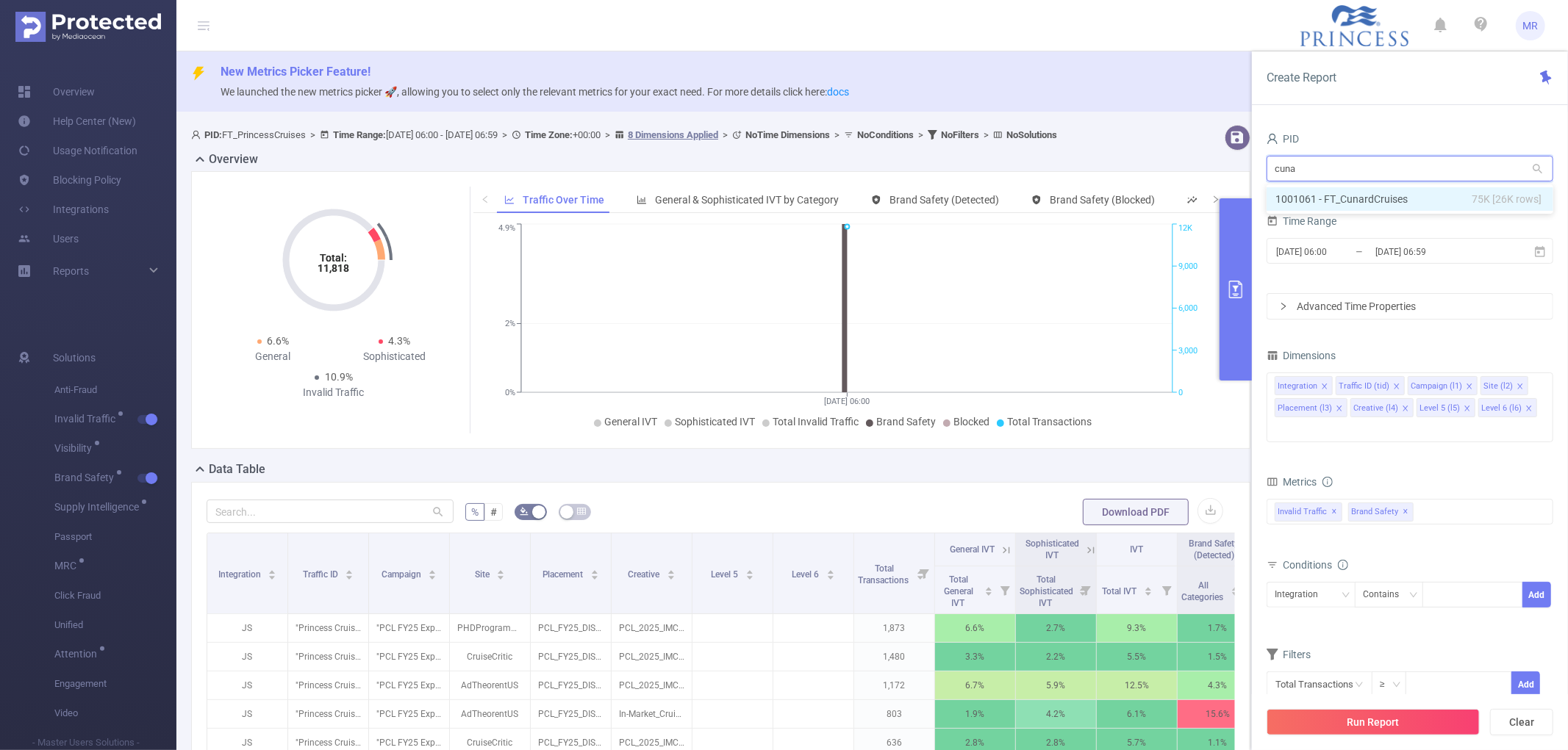
click at [1366, 189] on li "1001061 - FT_CunardCruises 75K [26K rows]" at bounding box center [1410, 199] width 287 height 24
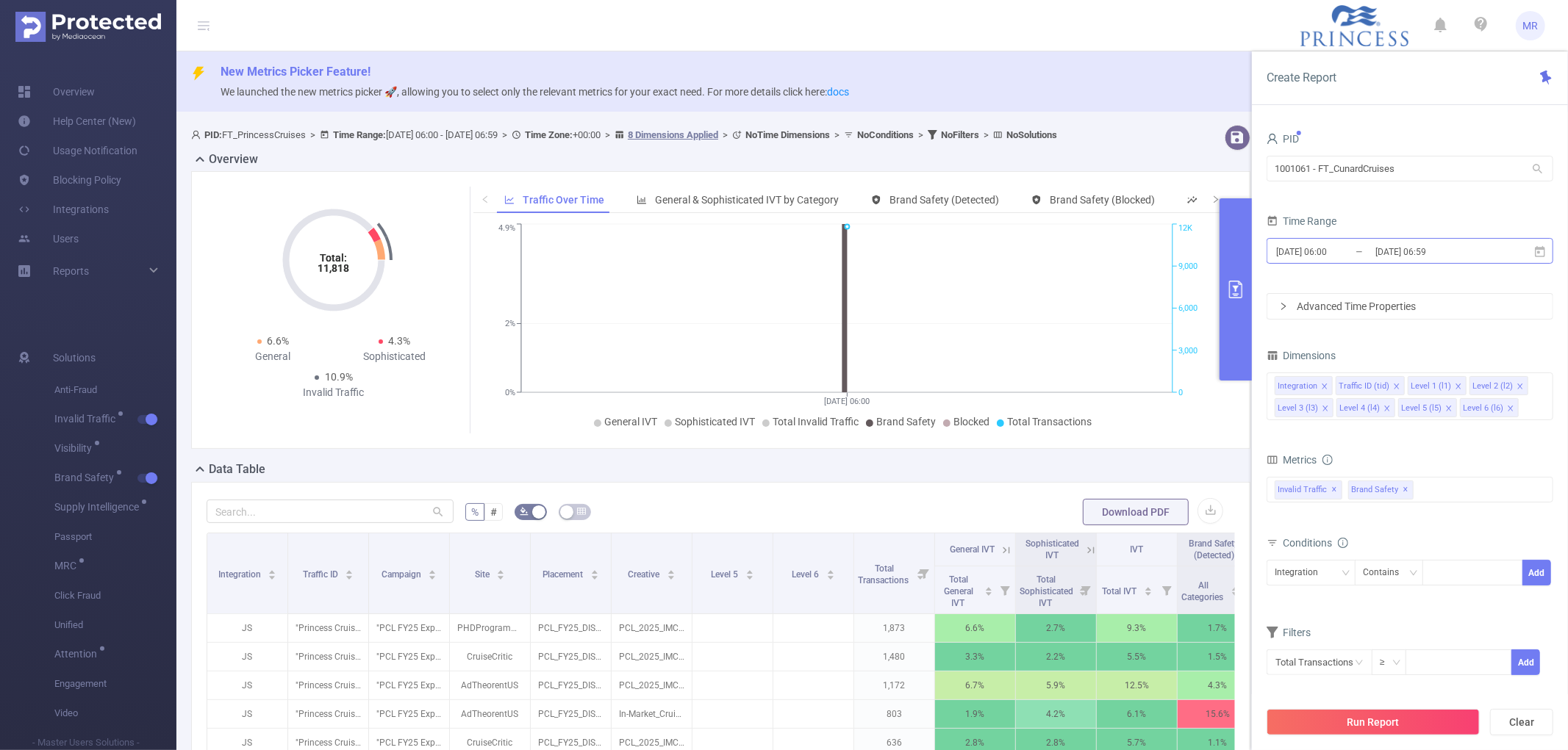
click at [1412, 253] on input "[DATE] 06:59" at bounding box center [1433, 252] width 119 height 20
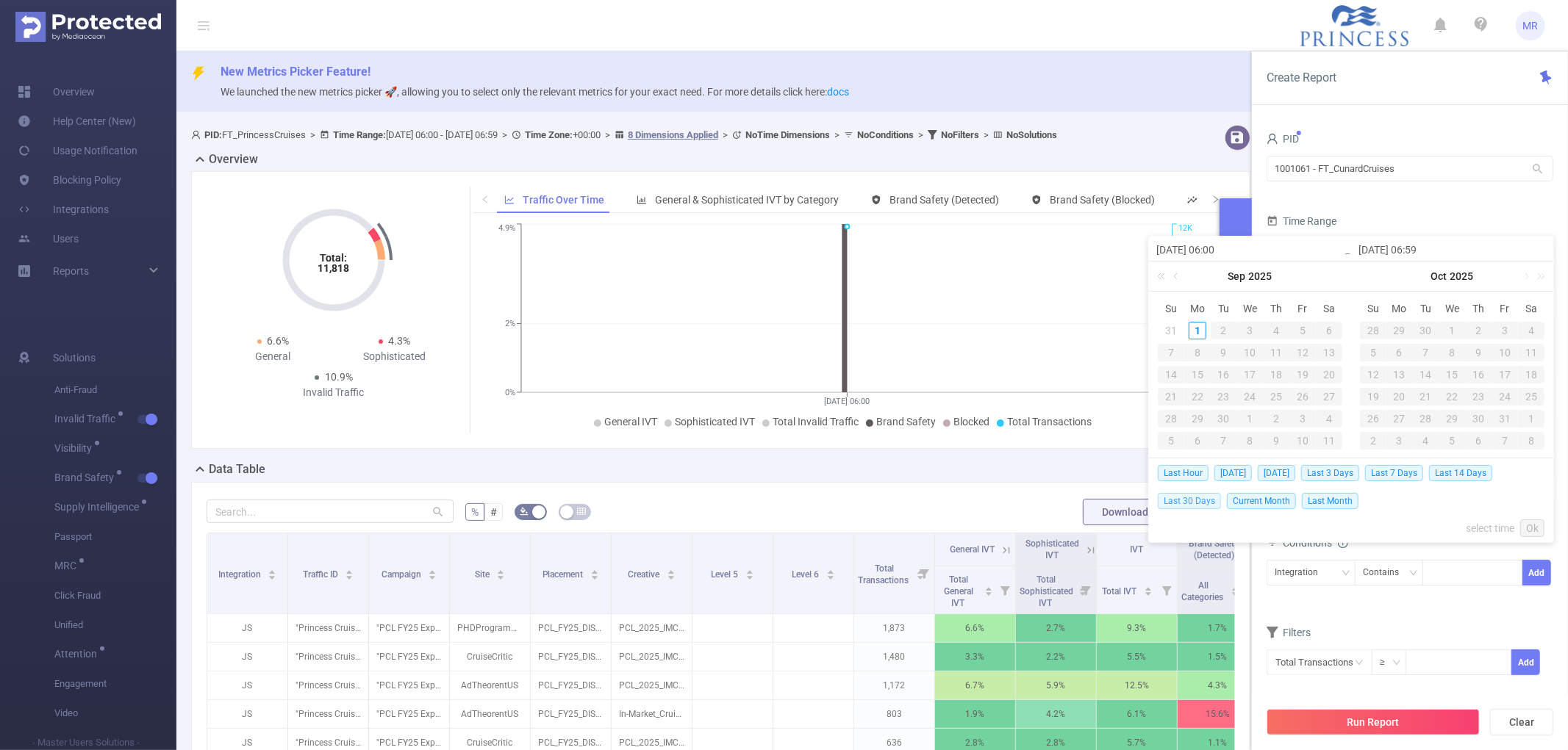
click at [1191, 501] on span "Last 30 Days" at bounding box center [1189, 501] width 63 height 16
type input "[DATE] 00:00"
type input "[DATE] 23:59"
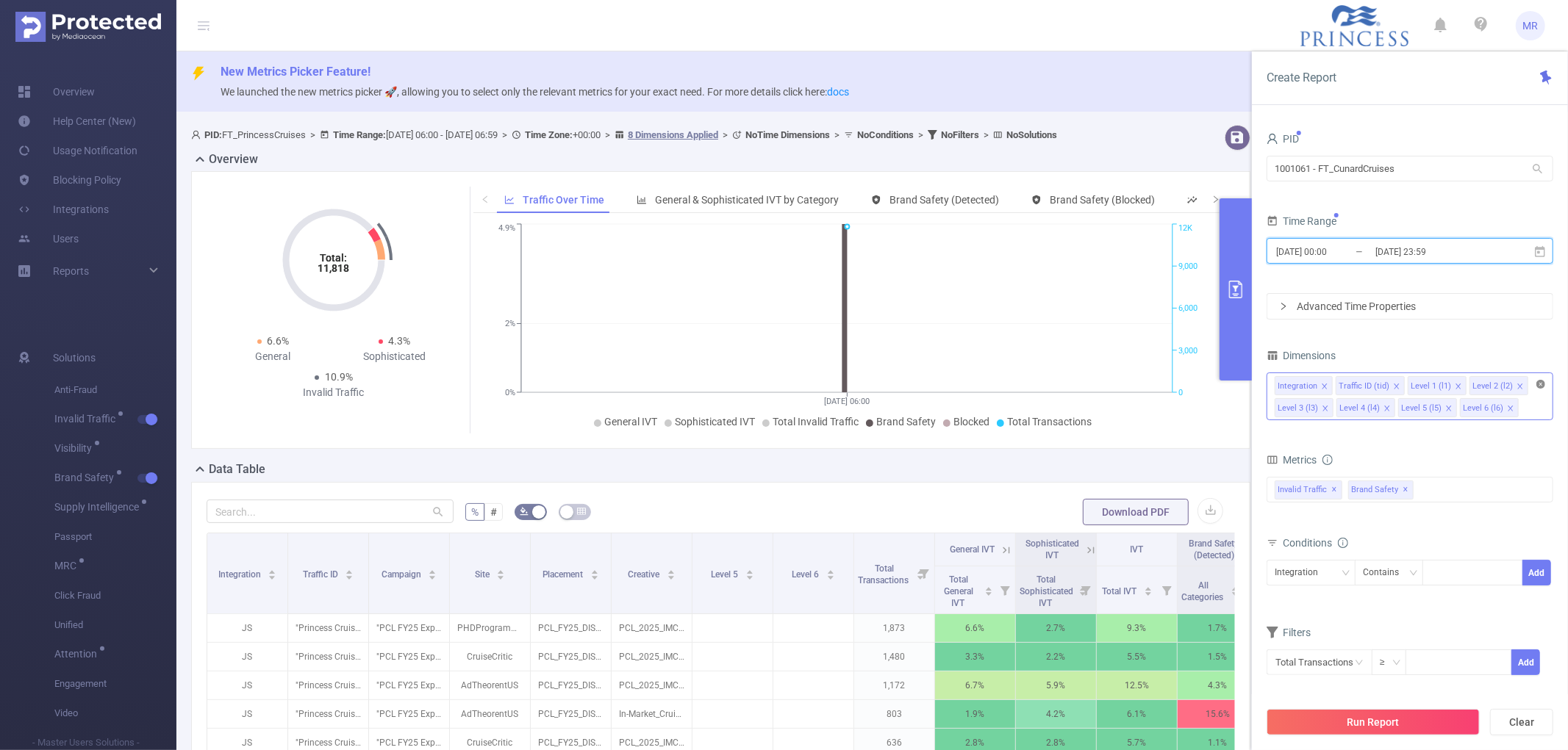
click at [1540, 386] on icon "icon: close-circle" at bounding box center [1541, 384] width 8 height 8
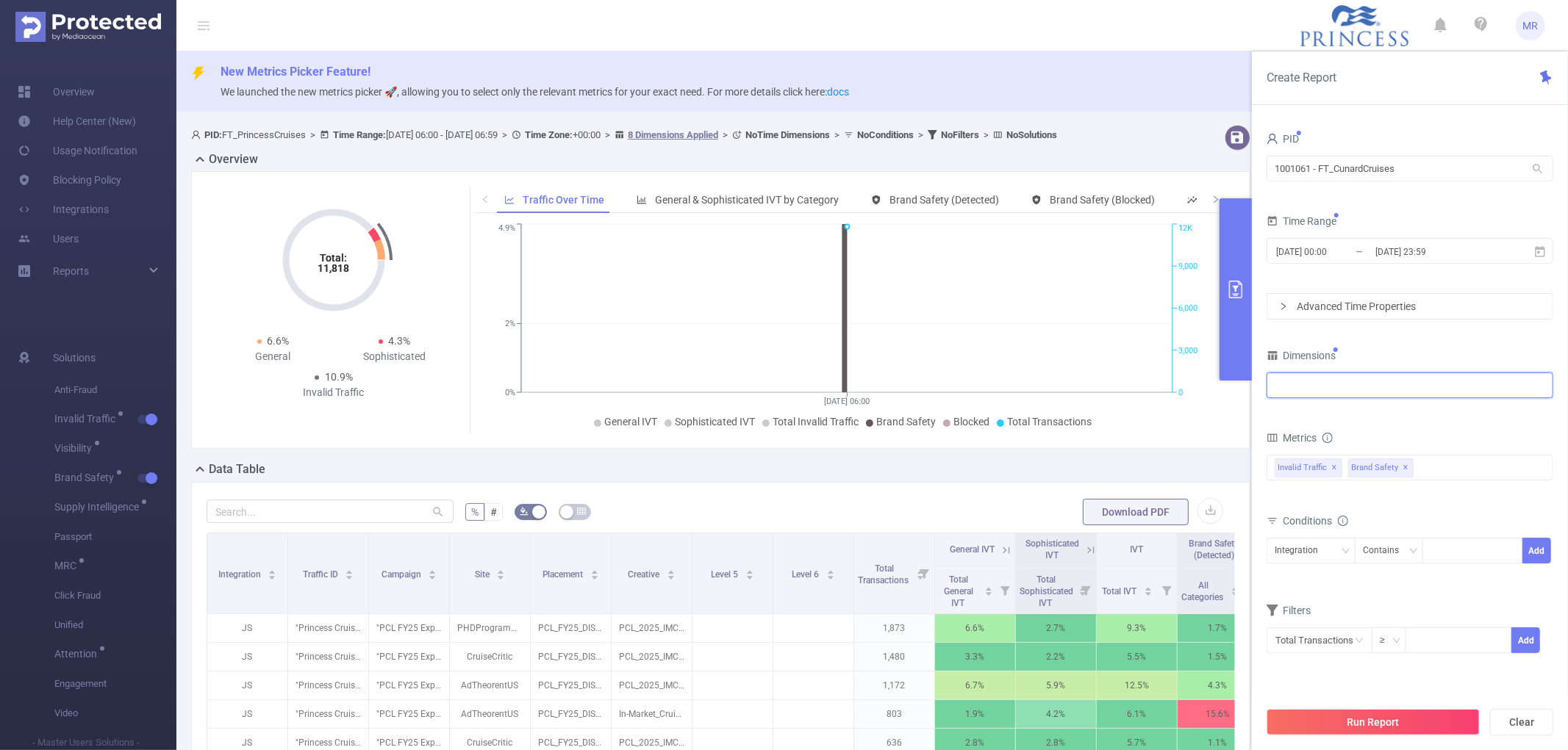
click at [1400, 395] on div at bounding box center [1410, 386] width 270 height 24
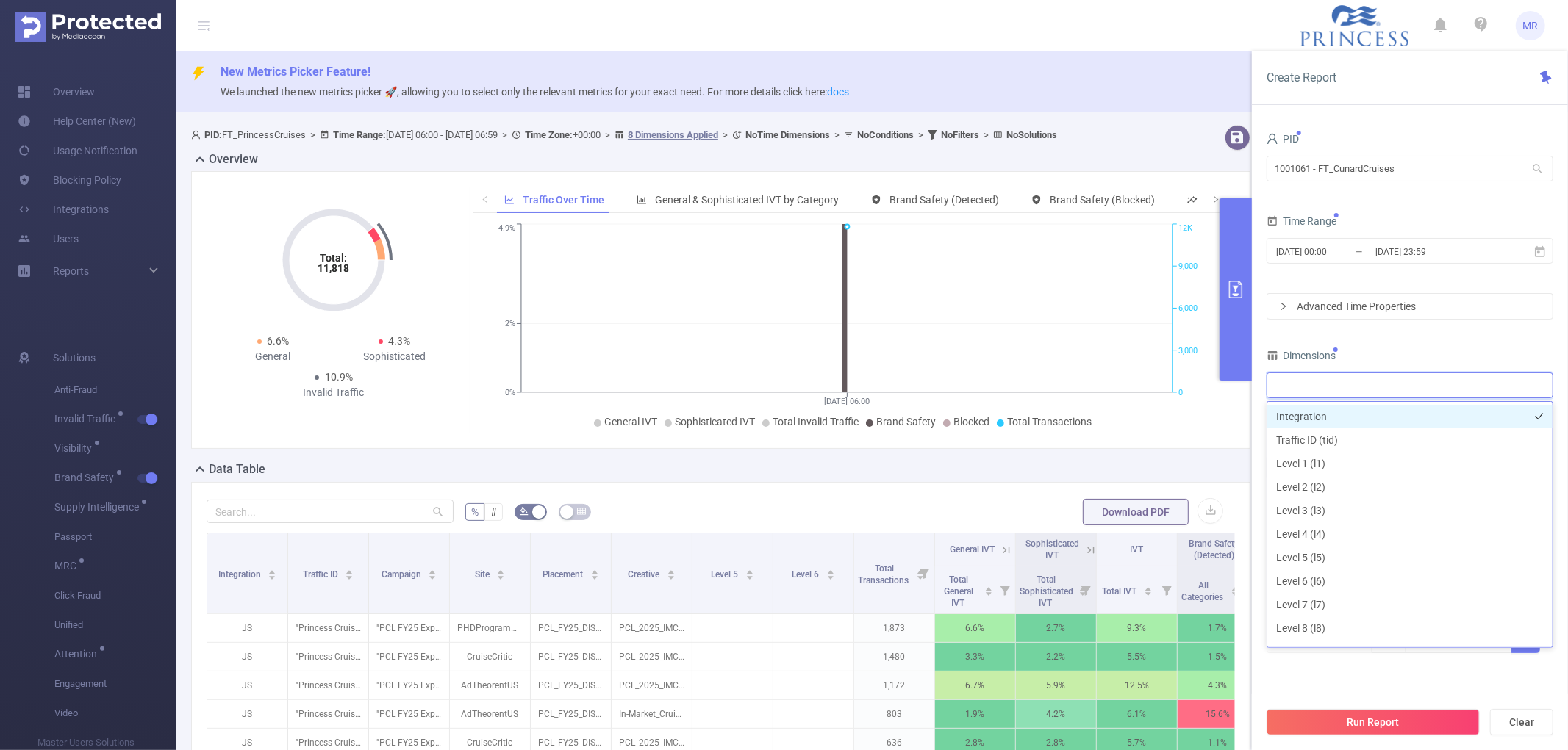
click at [1361, 420] on li "Integration" at bounding box center [1410, 417] width 285 height 24
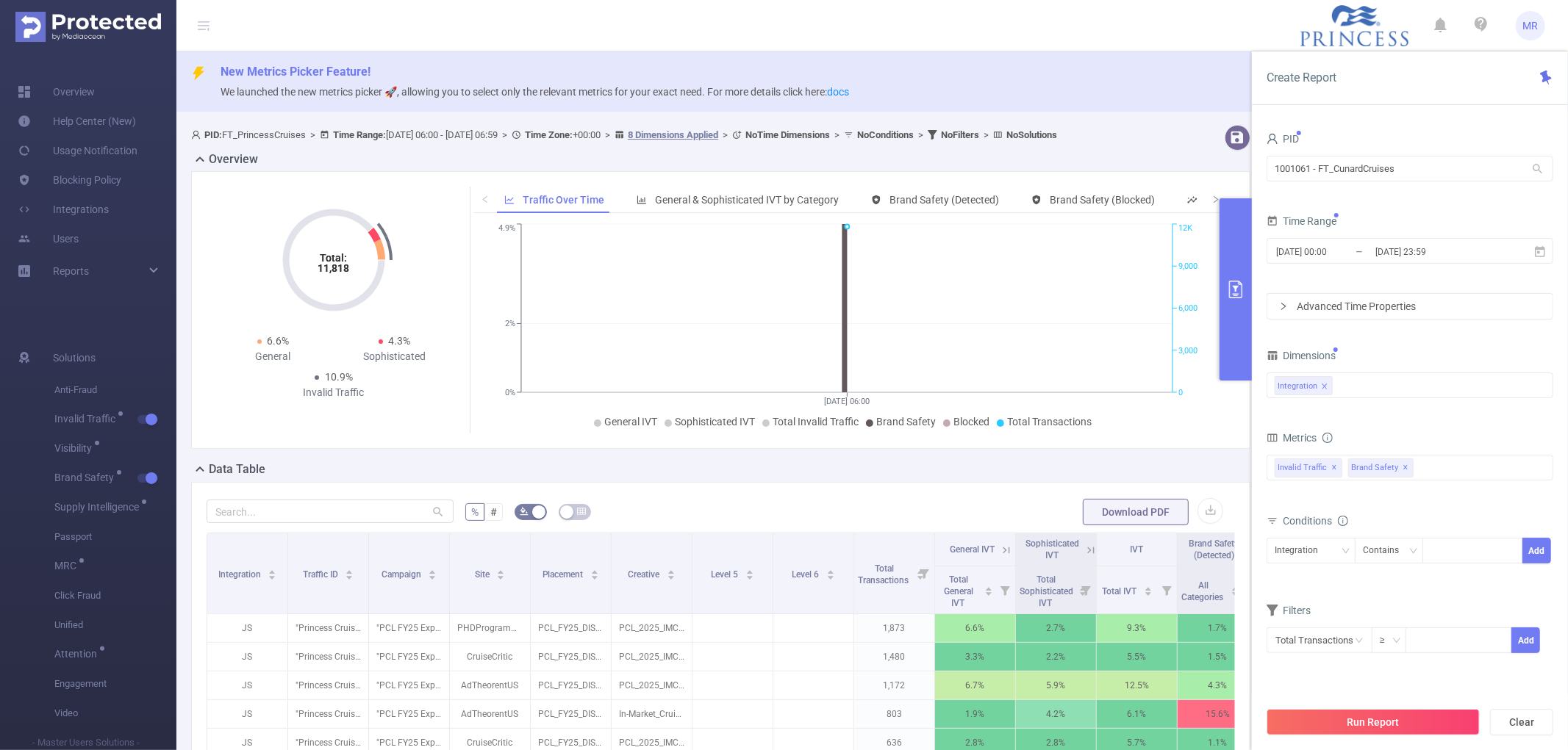
click at [1384, 350] on div "Dimensions" at bounding box center [1410, 357] width 287 height 24
click at [1409, 466] on span "Brand Safety ✕" at bounding box center [1381, 468] width 66 height 19
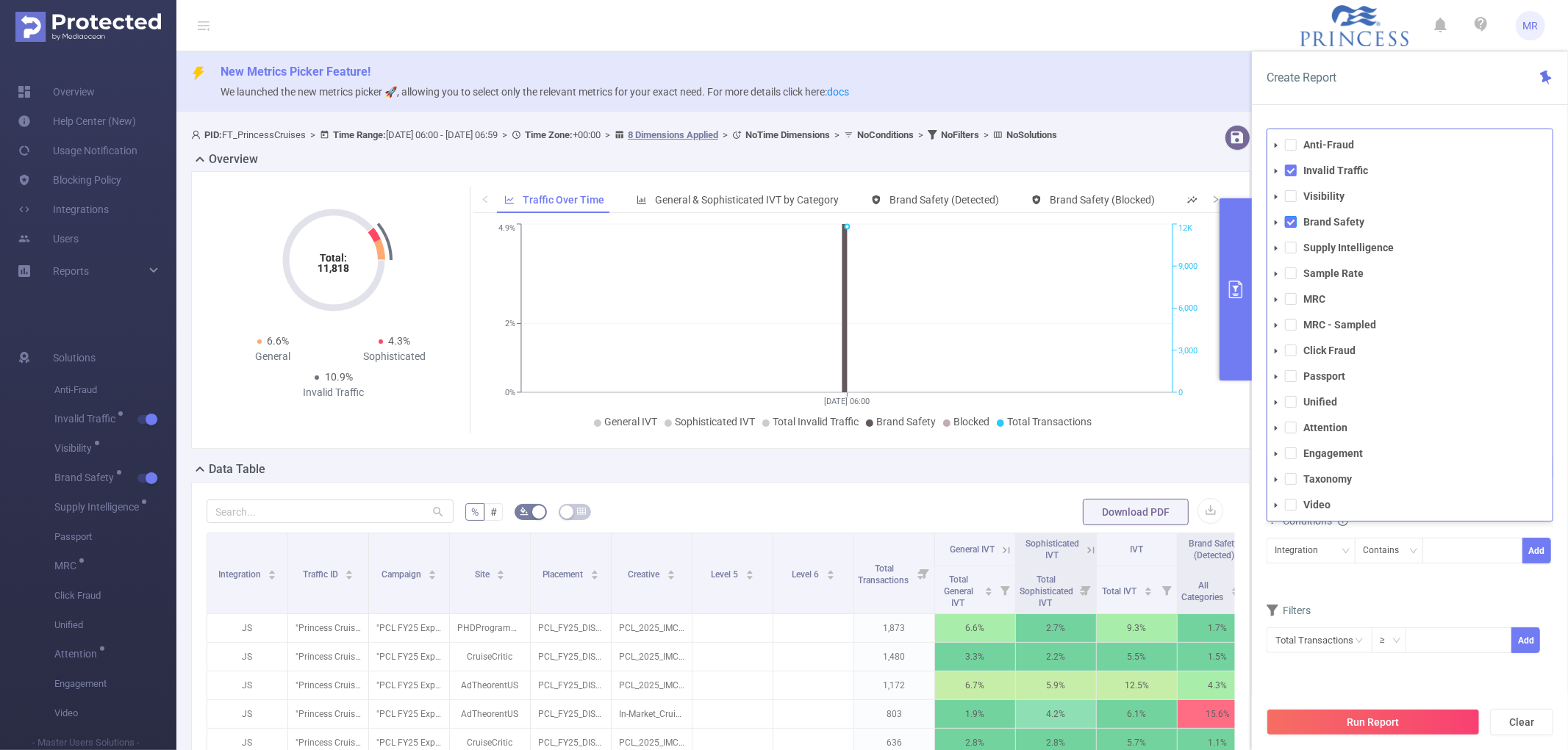
click at [1294, 221] on span at bounding box center [1291, 222] width 12 height 12
click at [1306, 577] on div "Conditions Integration Contains Add" at bounding box center [1410, 547] width 287 height 72
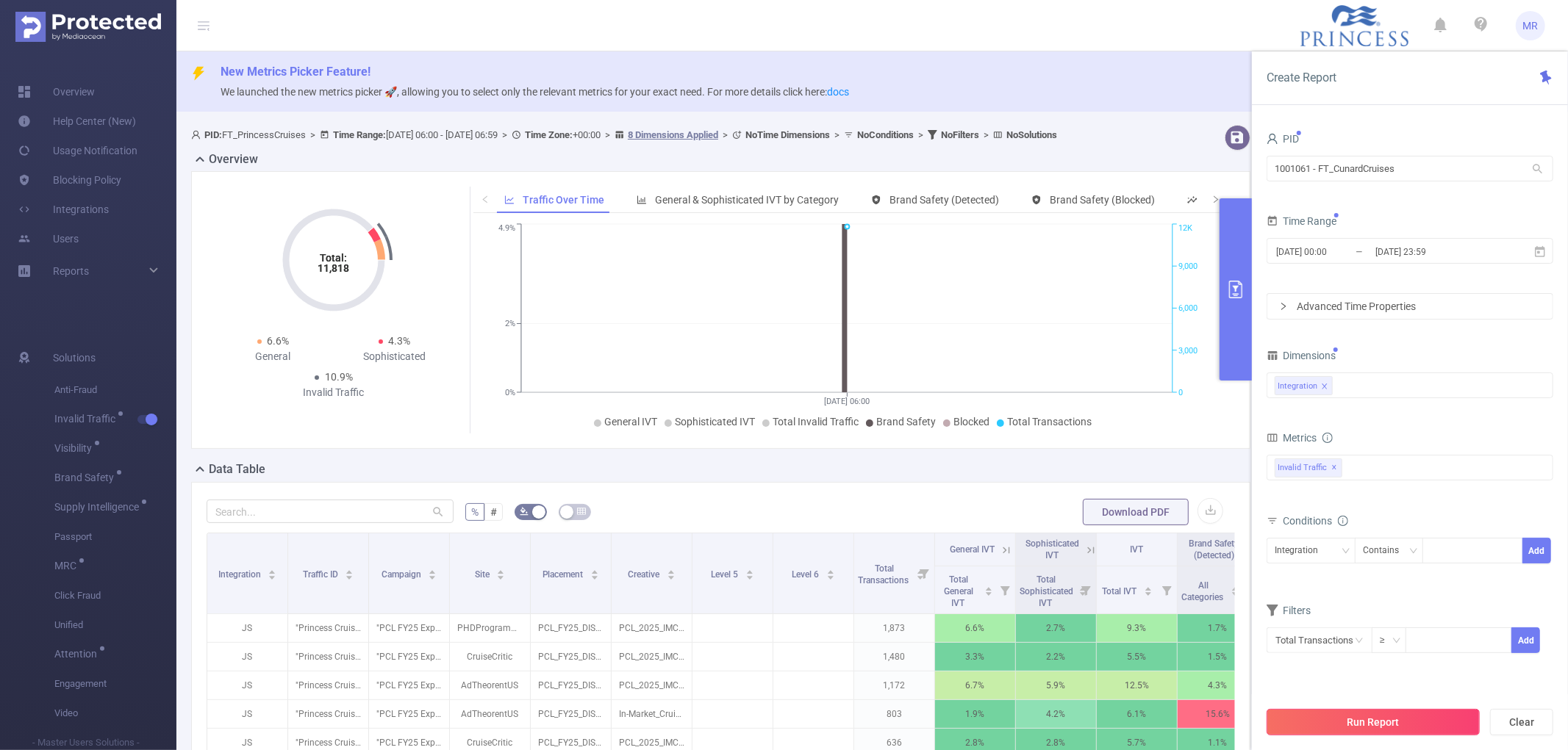
click at [1384, 718] on button "Run Report" at bounding box center [1373, 722] width 213 height 26
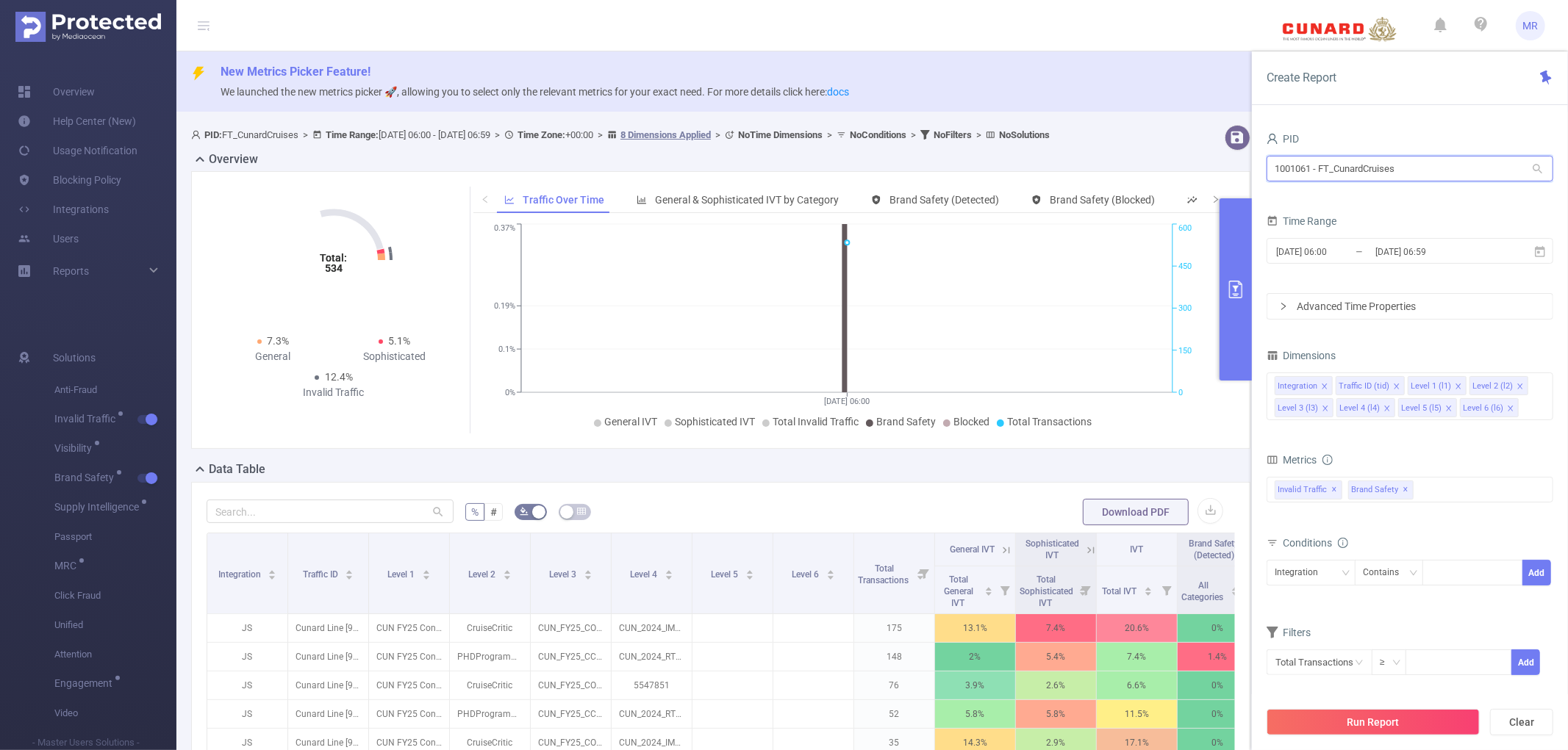
click at [1334, 168] on input "1001061 - FT_CunardCruises" at bounding box center [1410, 168] width 287 height 26
type input "micro"
click at [1332, 194] on li "1001062 - FT_Microsoft 2.21M [194K rows]" at bounding box center [1410, 199] width 287 height 24
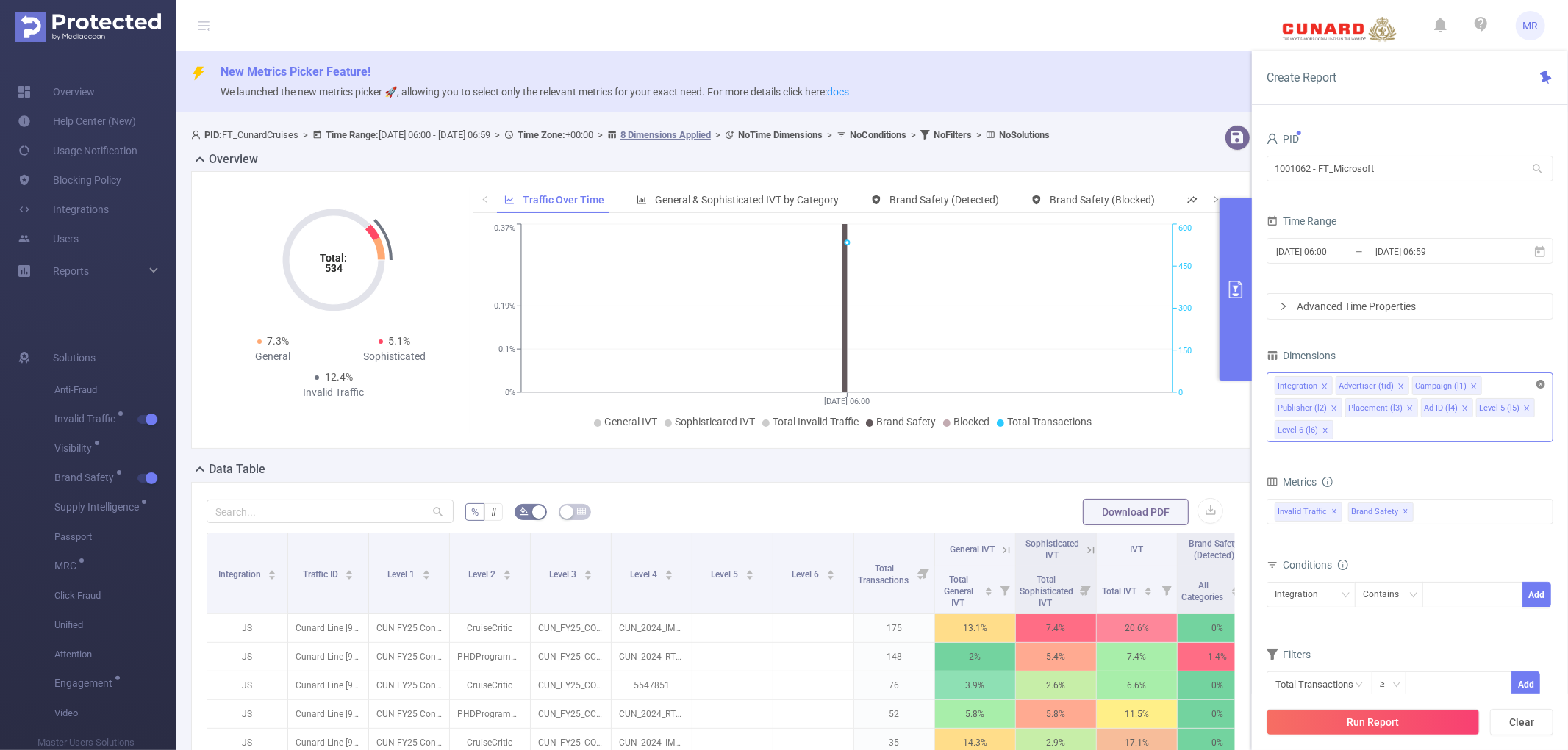
click at [1540, 386] on icon "icon: close-circle" at bounding box center [1541, 384] width 8 height 8
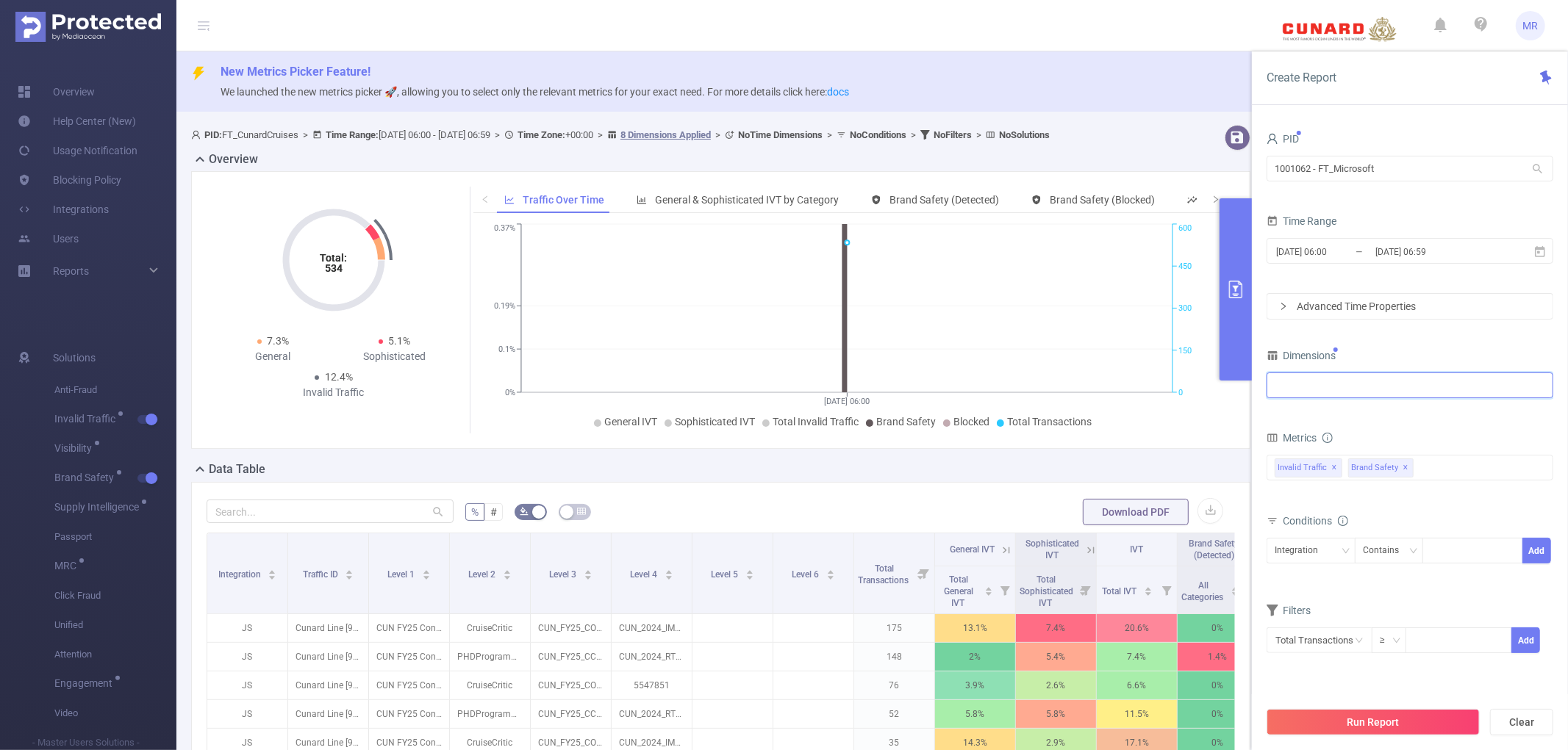
click at [1399, 385] on div at bounding box center [1410, 386] width 270 height 24
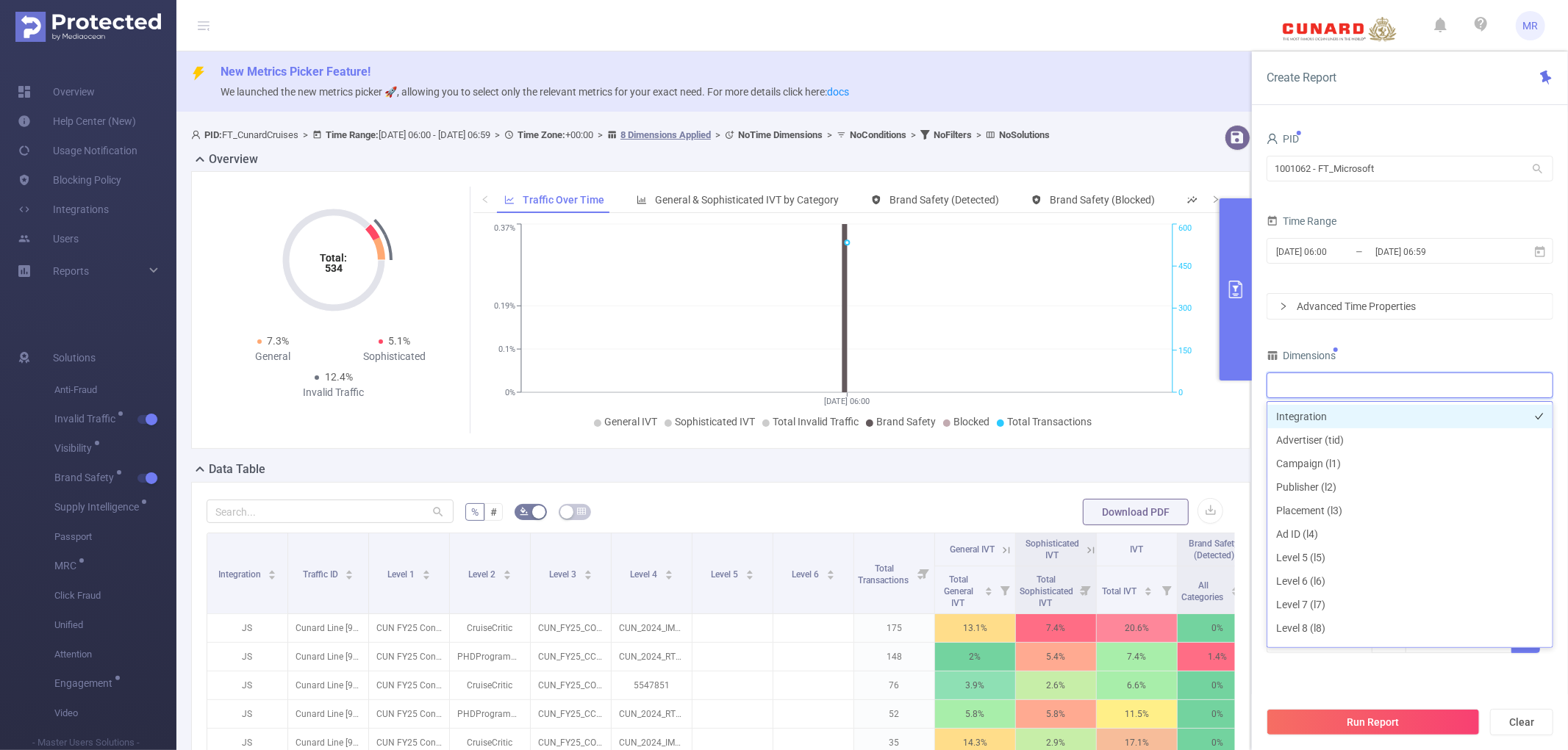
click at [1365, 420] on li "Integration" at bounding box center [1410, 417] width 285 height 24
click at [1357, 263] on span "2025-09-01 06:00 _ 2025-09-01 06:59" at bounding box center [1410, 251] width 287 height 26
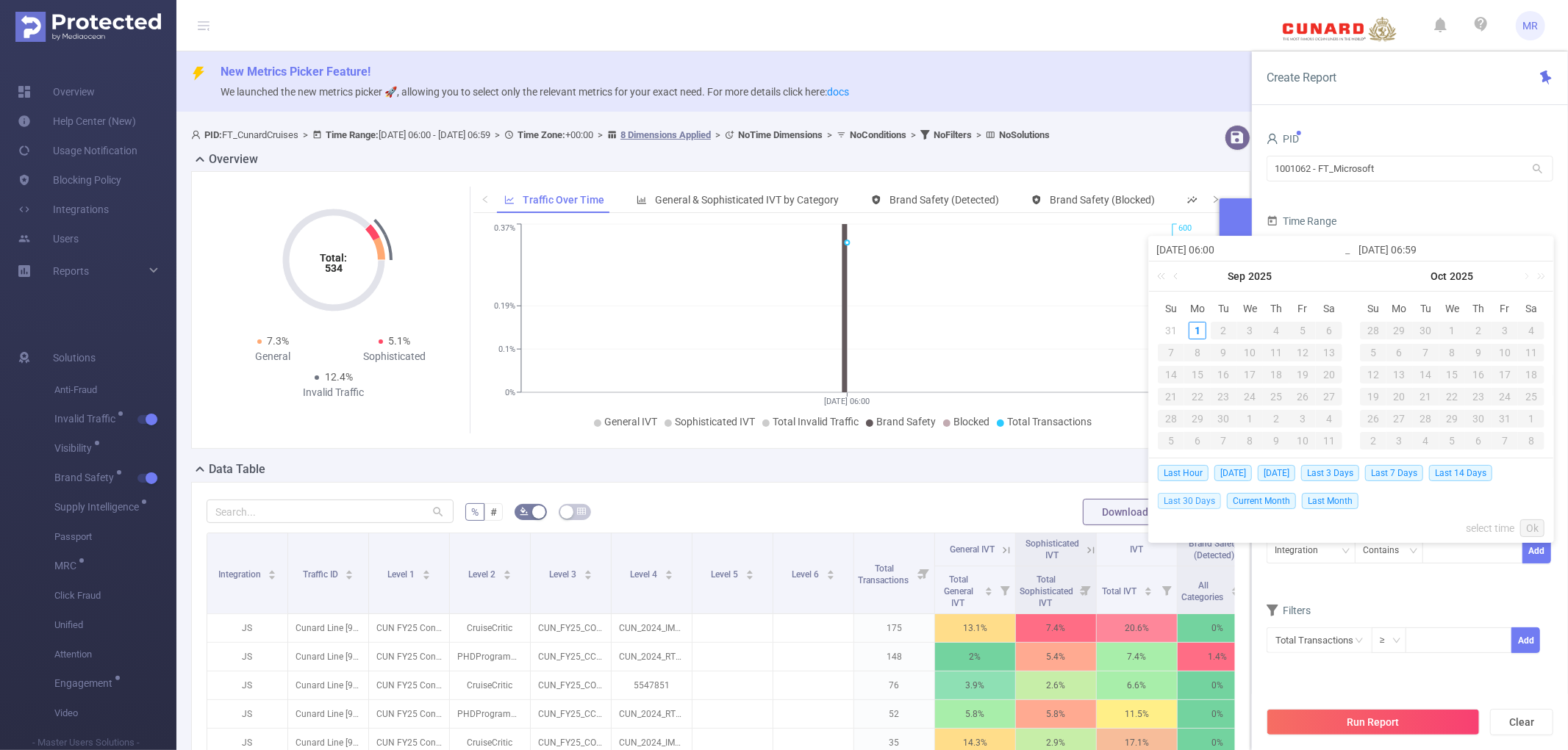
click at [1204, 495] on span "Last 30 Days" at bounding box center [1189, 501] width 63 height 16
type input "2025-08-02 00:00"
type input "2025-08-31 23:59"
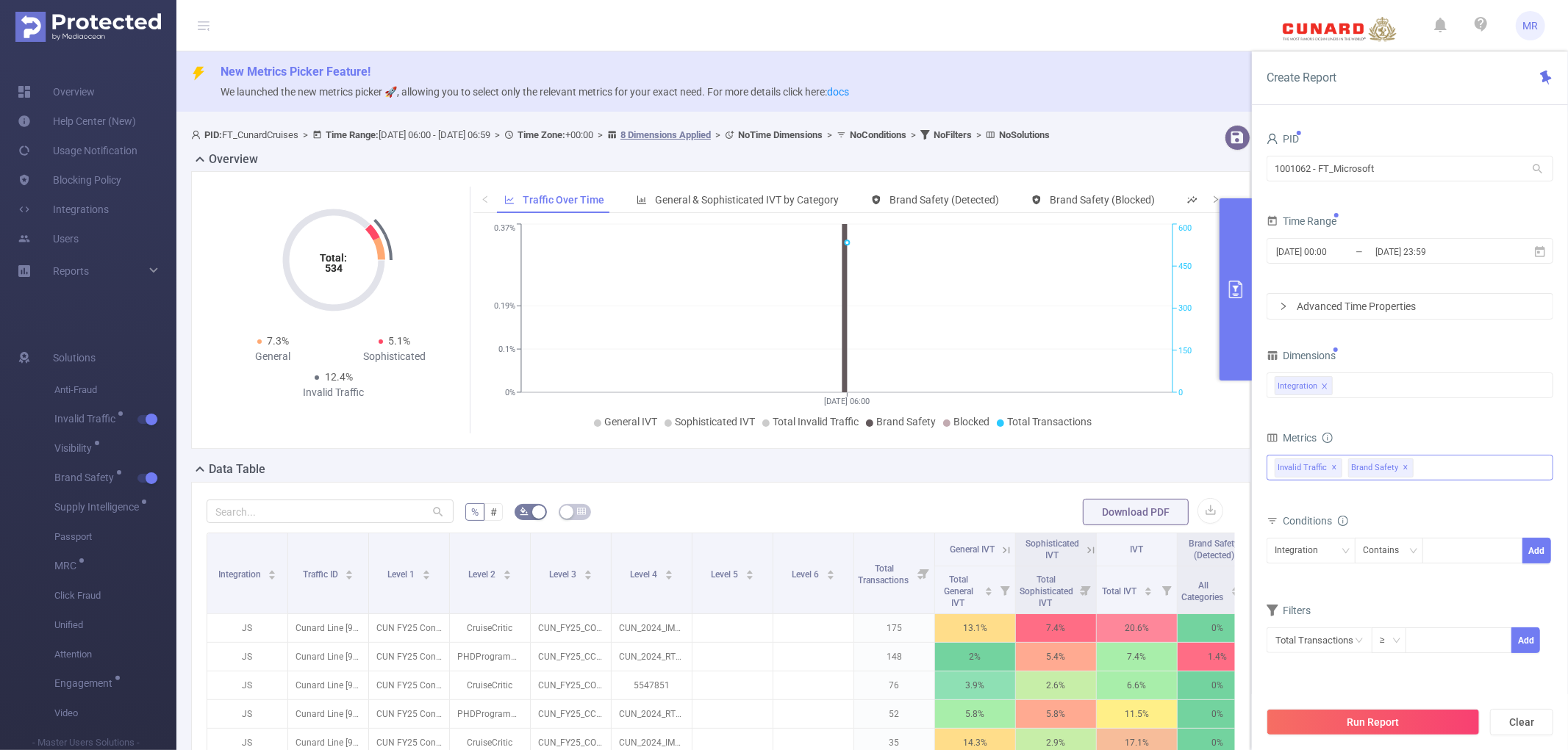
click at [1409, 466] on span "Brand Safety ✕" at bounding box center [1381, 468] width 66 height 19
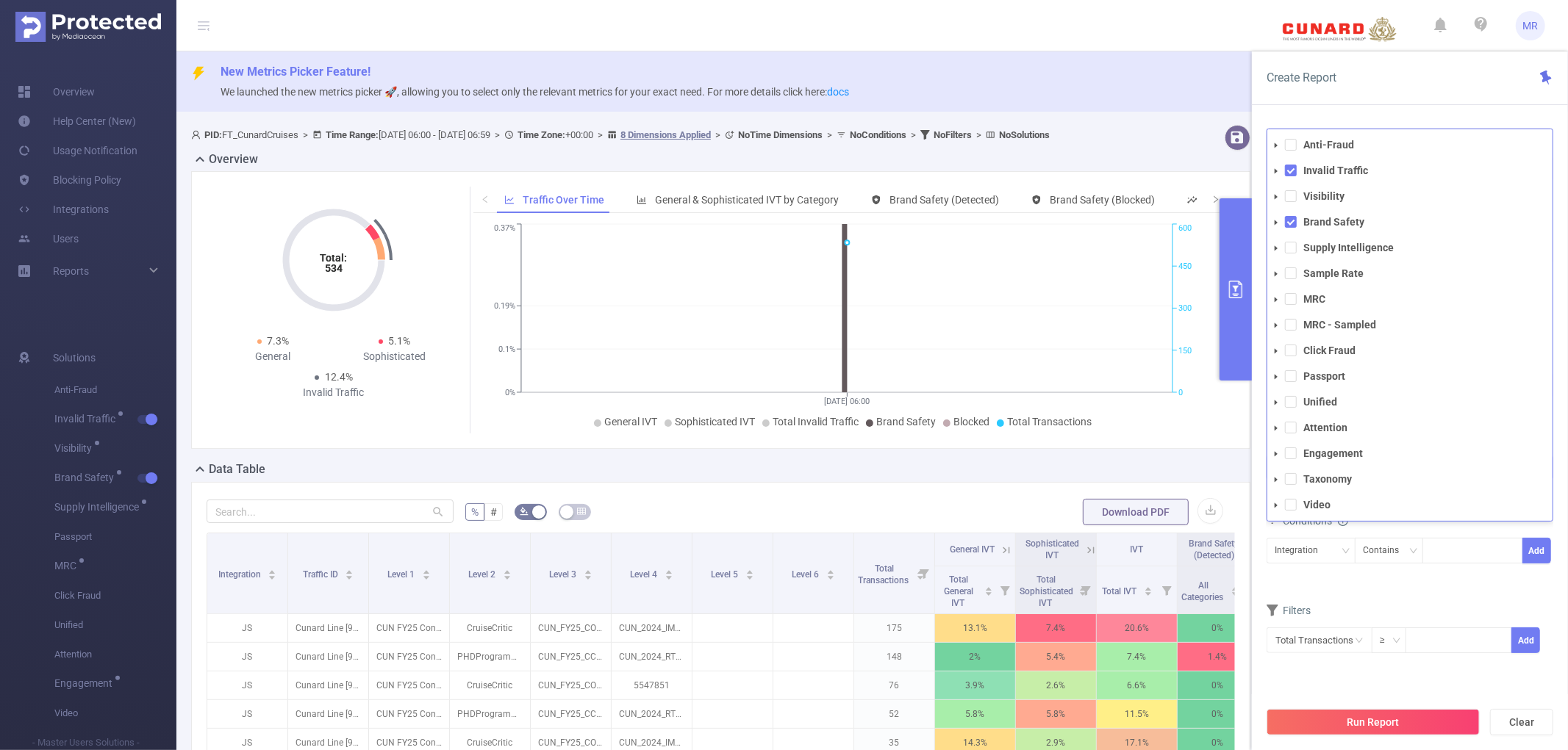
click at [1298, 221] on li "Brand Safety" at bounding box center [1410, 222] width 285 height 20
click at [1290, 221] on span at bounding box center [1291, 222] width 12 height 12
click at [1304, 583] on form "Dimensions Integration Metrics total Total General IVT Data Centers Disclosed B…" at bounding box center [1410, 508] width 287 height 327
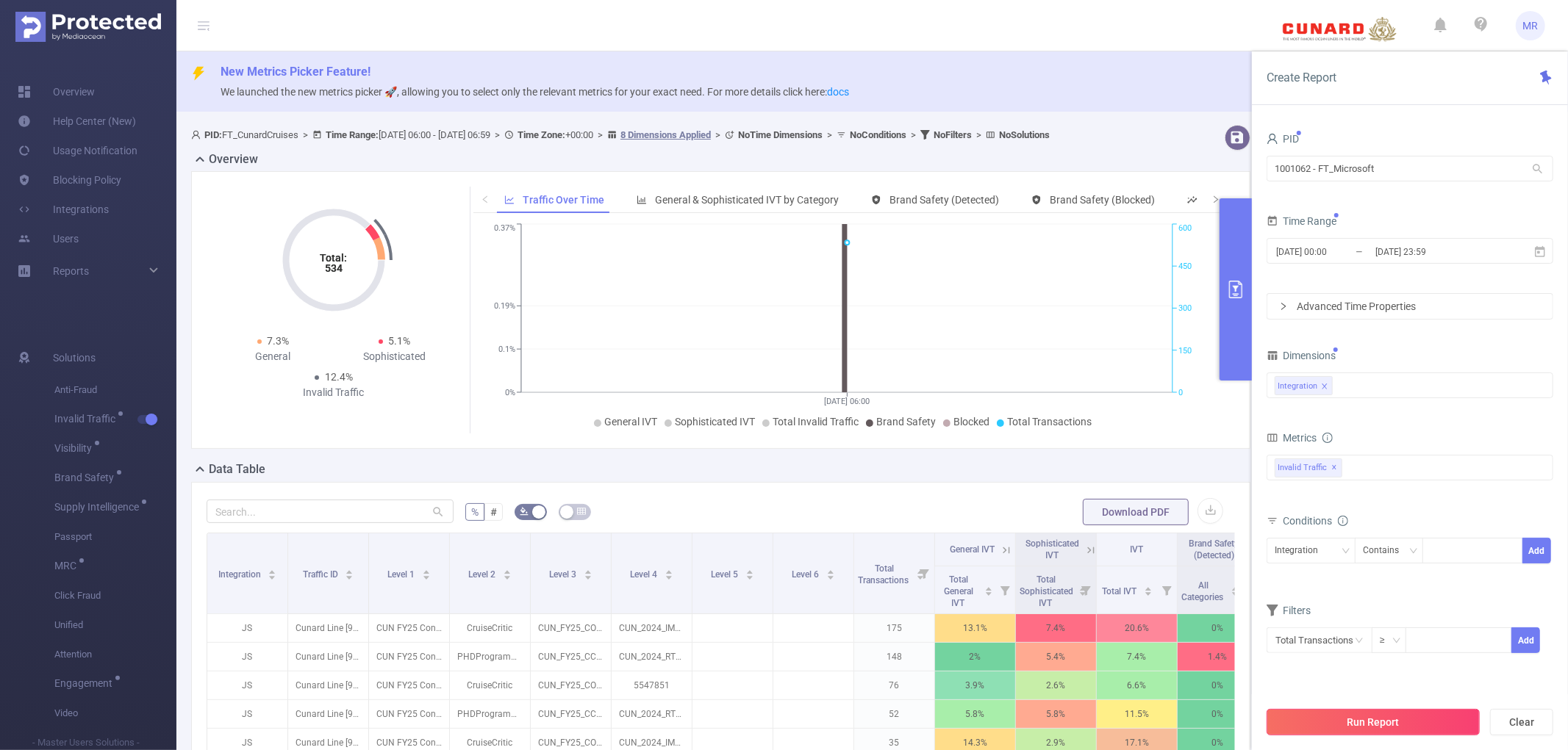
click at [1349, 721] on button "Run Report" at bounding box center [1373, 722] width 213 height 26
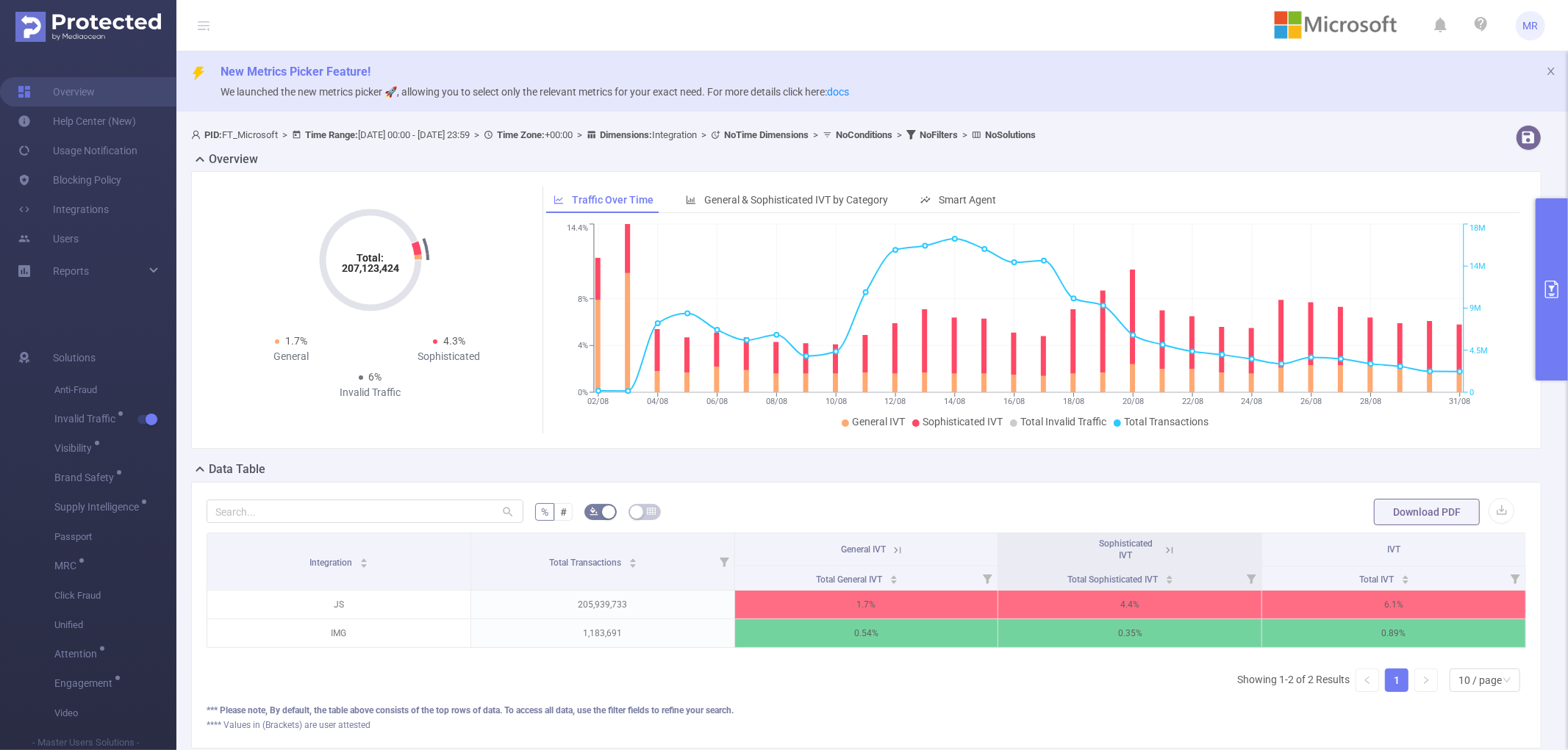
click at [1545, 247] on button "primary" at bounding box center [1552, 290] width 32 height 183
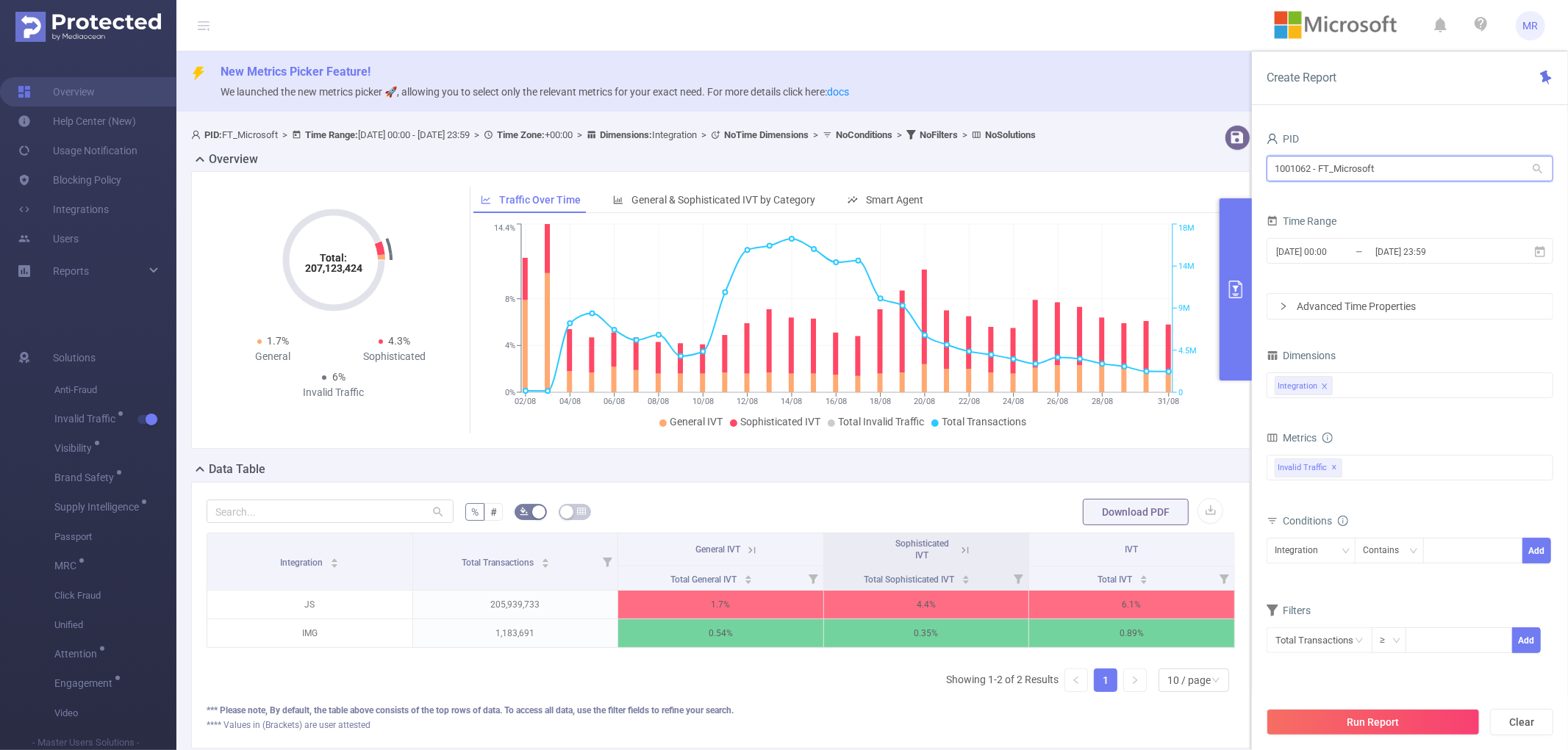
click at [1393, 175] on input "1001062 - FT_Microsoft" at bounding box center [1410, 168] width 287 height 26
type input "mazd"
click at [1393, 199] on li "1001010 - FT_Mazda 29M [16M rows]" at bounding box center [1410, 199] width 287 height 24
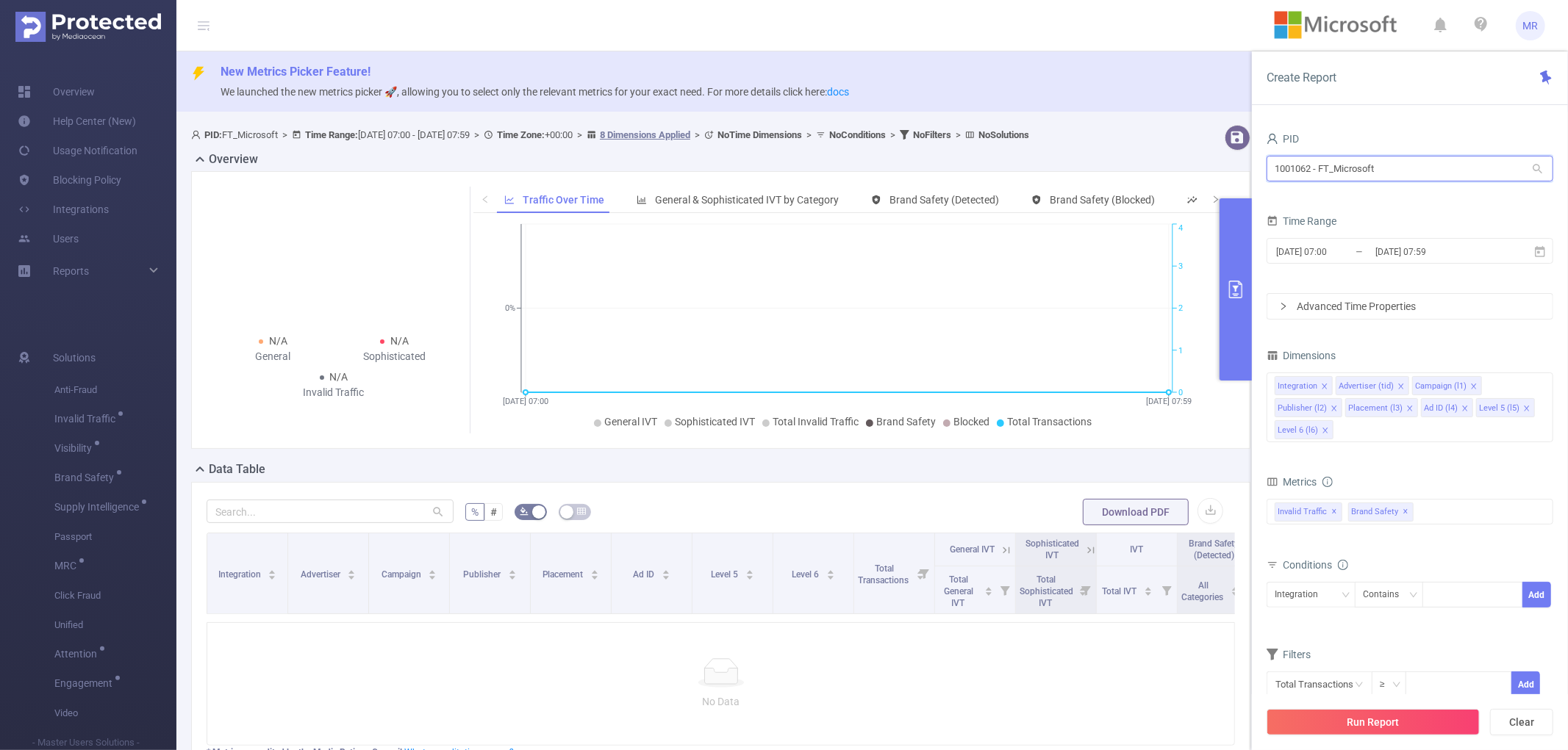
click at [1443, 179] on input "1001062 - FT_Microsoft" at bounding box center [1410, 168] width 287 height 26
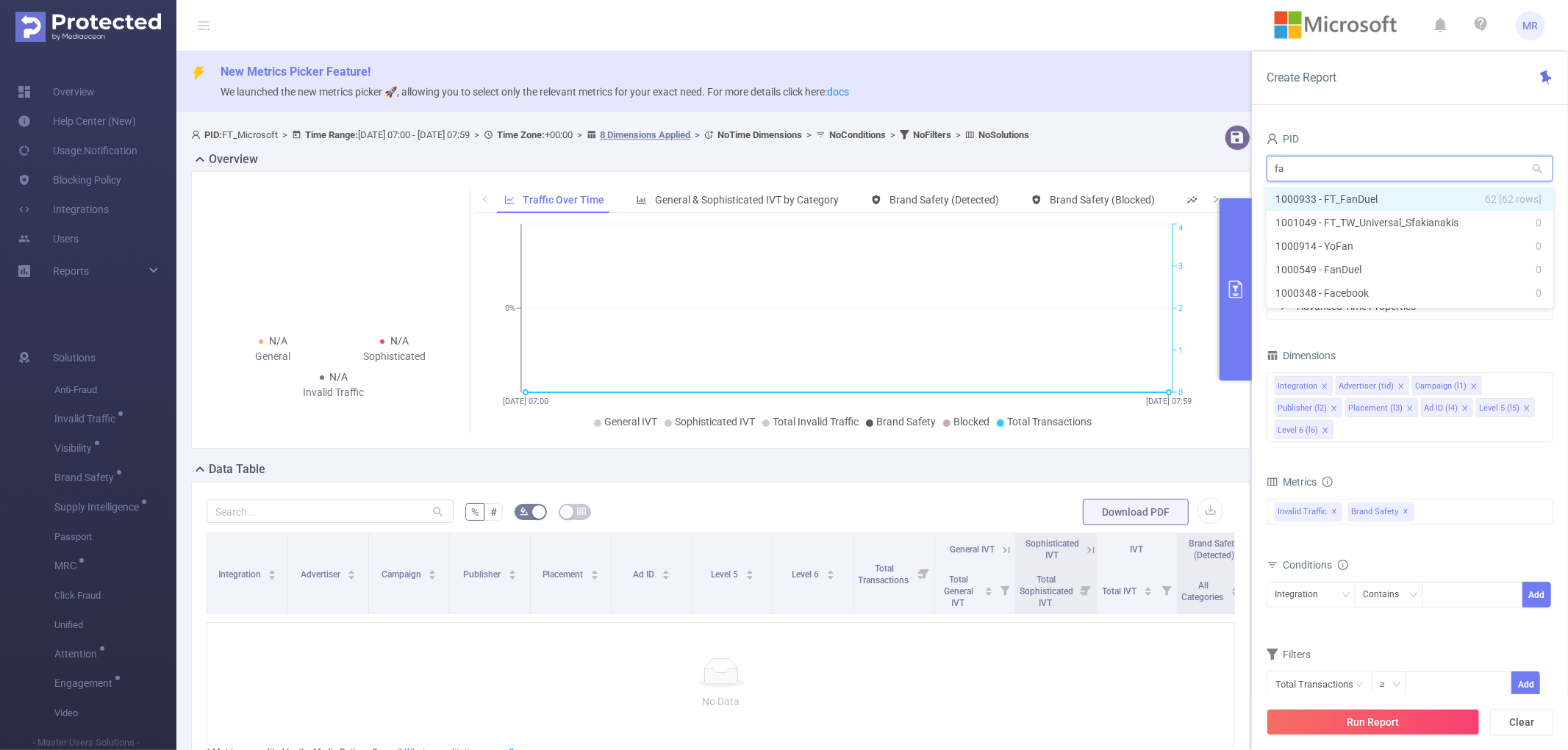
type input "fan"
click at [1381, 199] on li "1000933 - FT_FanDuel 62 [62 rows]" at bounding box center [1410, 199] width 287 height 24
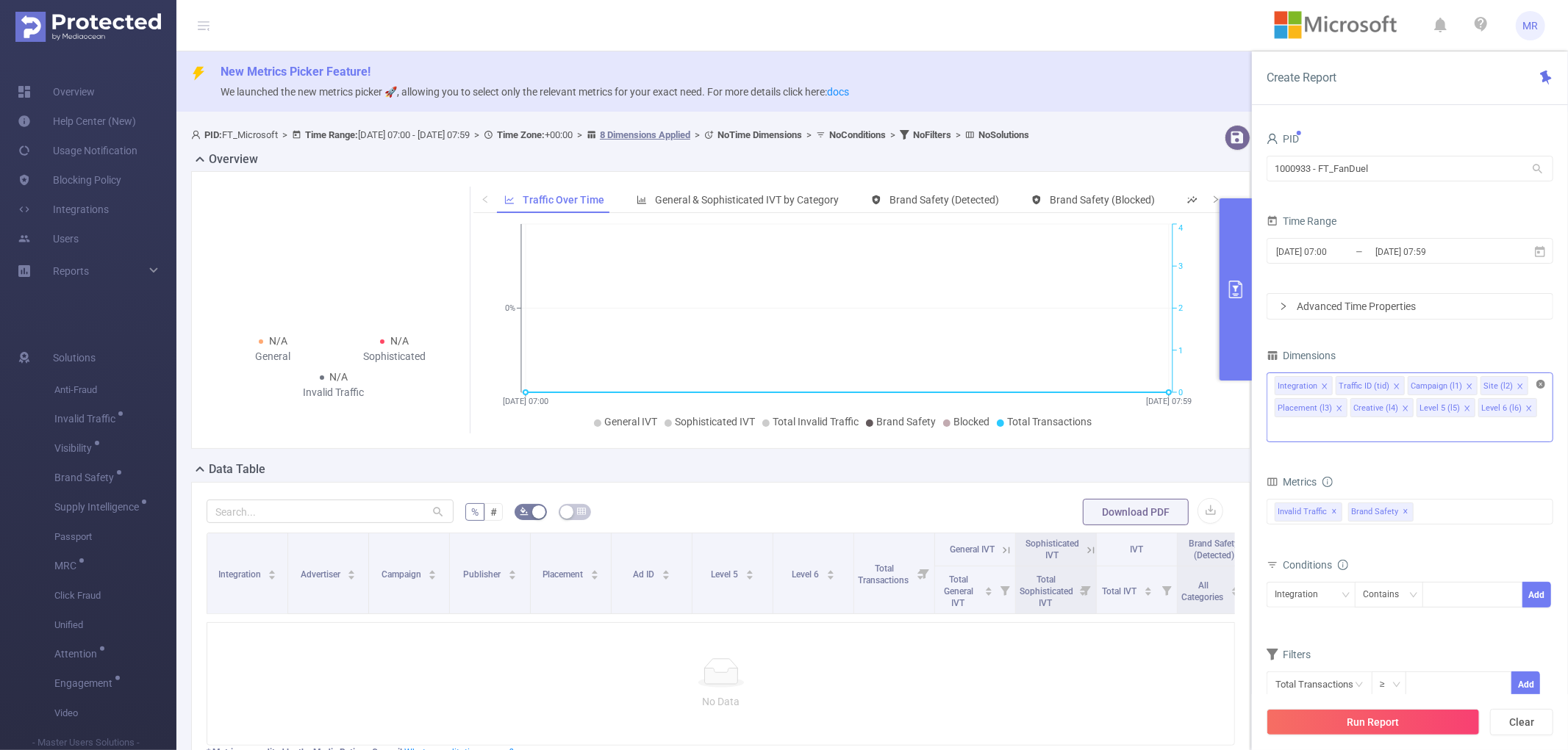
click at [1538, 385] on icon "icon: close-circle" at bounding box center [1541, 384] width 8 height 8
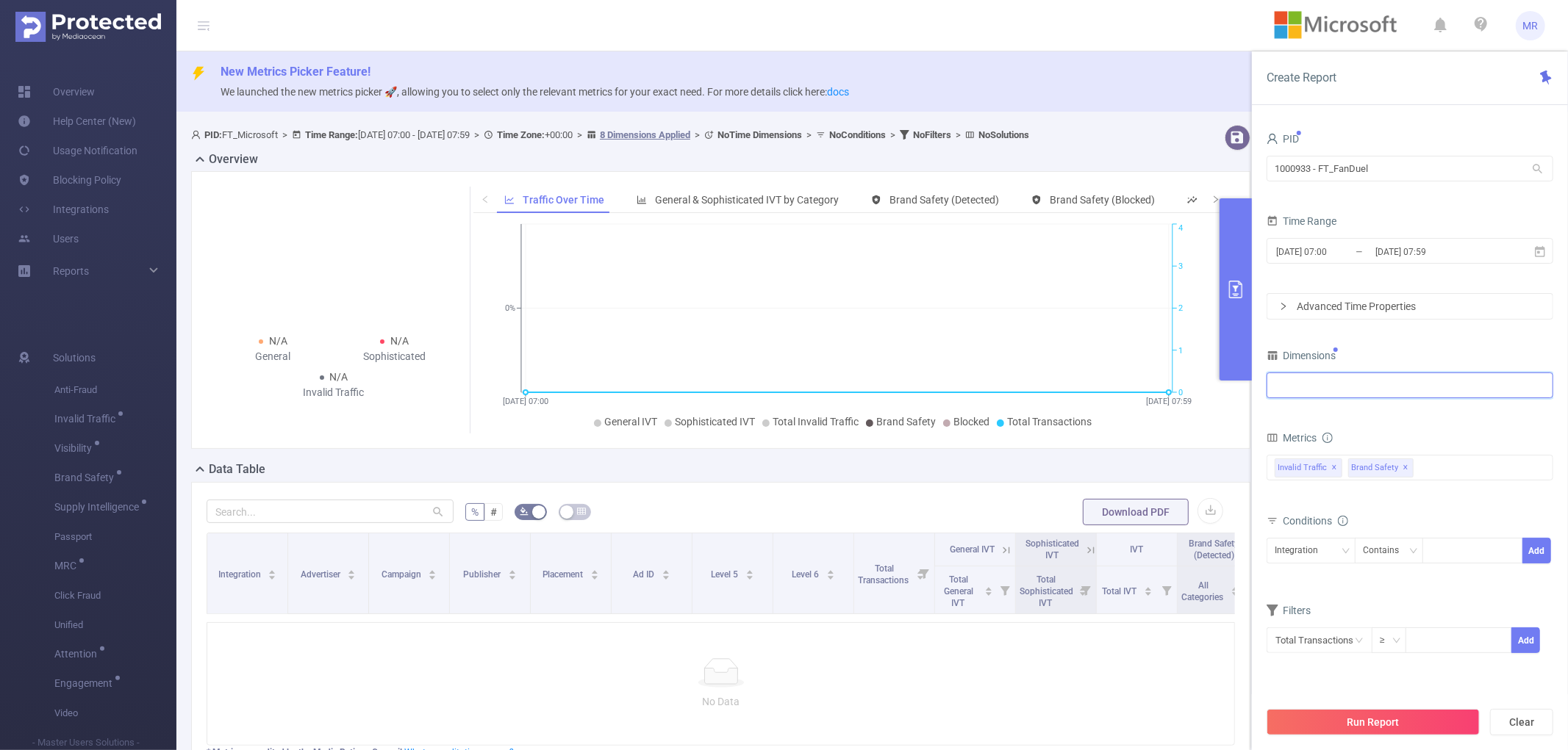
click at [1349, 386] on div at bounding box center [1410, 386] width 270 height 24
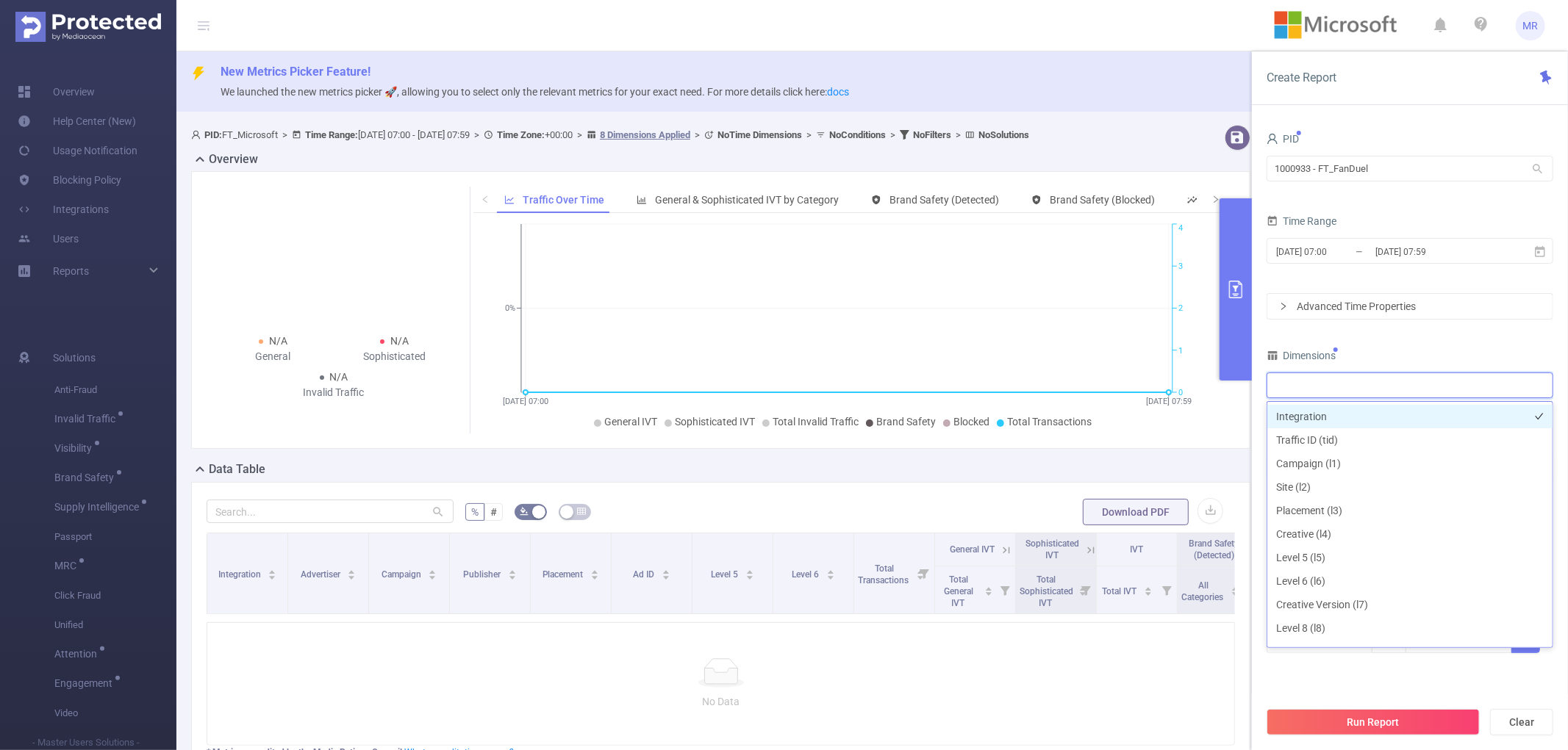
click at [1344, 416] on li "Integration" at bounding box center [1410, 417] width 285 height 24
click at [1364, 258] on input "[DATE] 07:00" at bounding box center [1334, 252] width 119 height 20
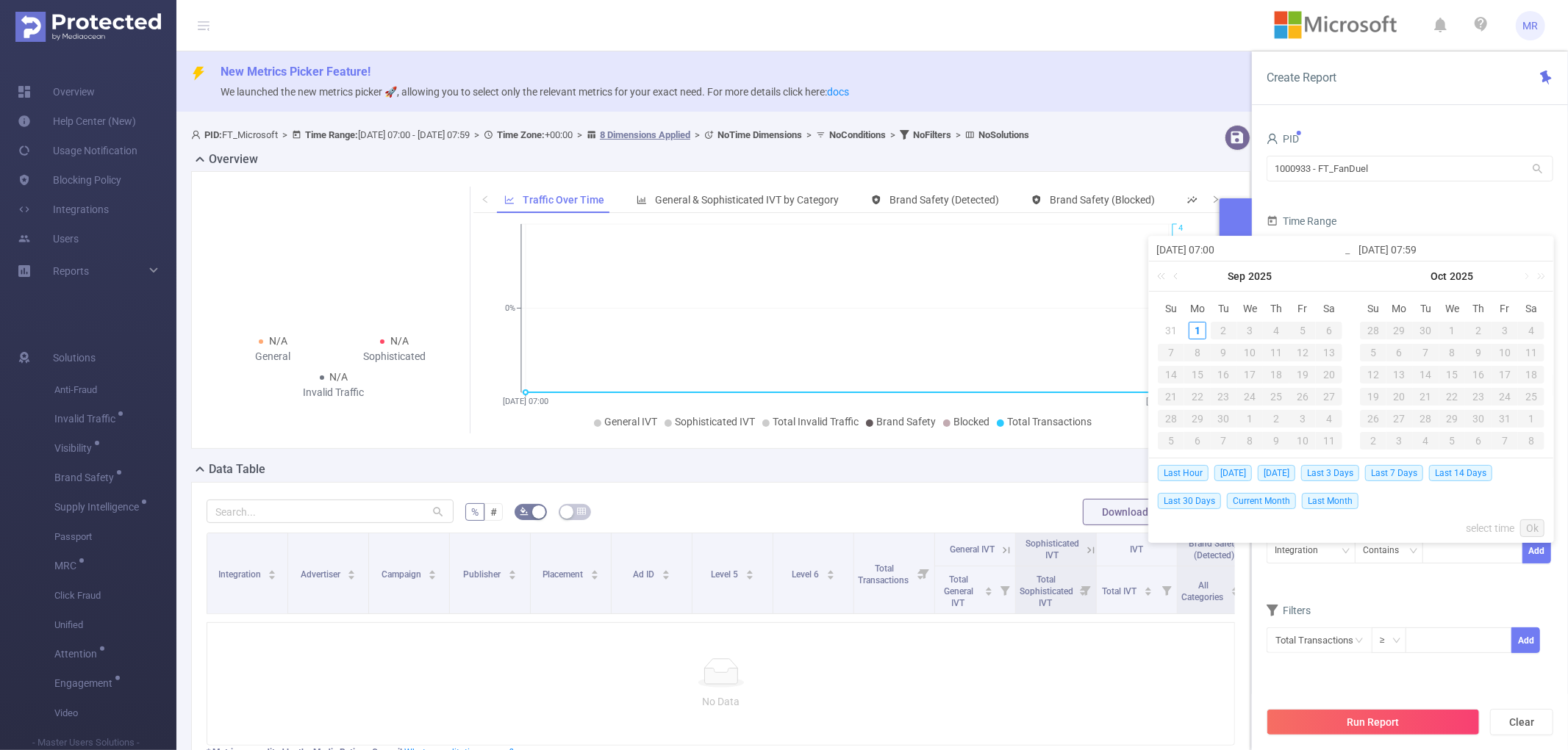
click at [1198, 497] on span "Last 30 Days" at bounding box center [1189, 501] width 63 height 16
type input "2025-08-02 00:00"
type input "2025-08-31 23:59"
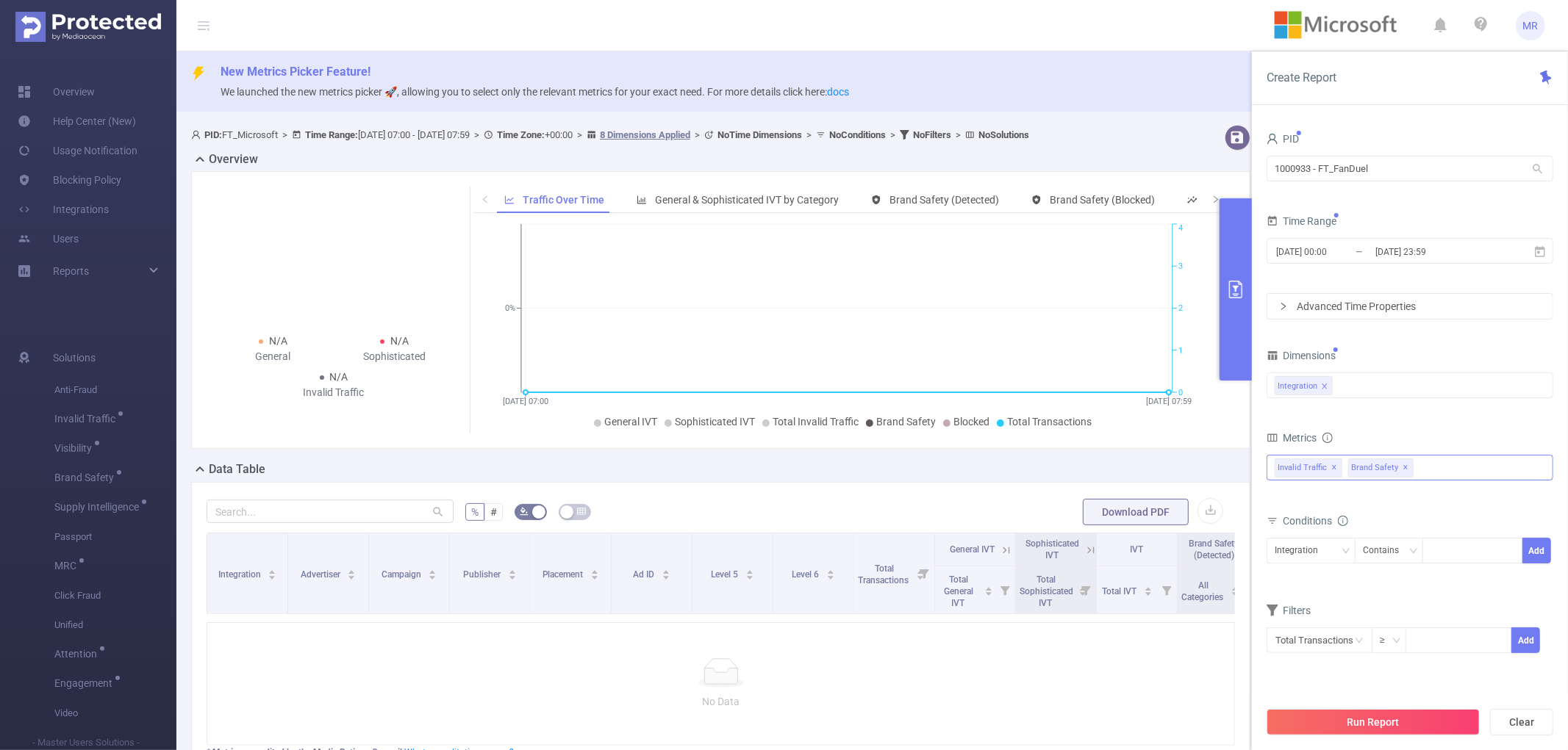
click at [1410, 467] on span "✕" at bounding box center [1406, 468] width 6 height 18
click at [1372, 732] on button "Run Report" at bounding box center [1373, 722] width 213 height 26
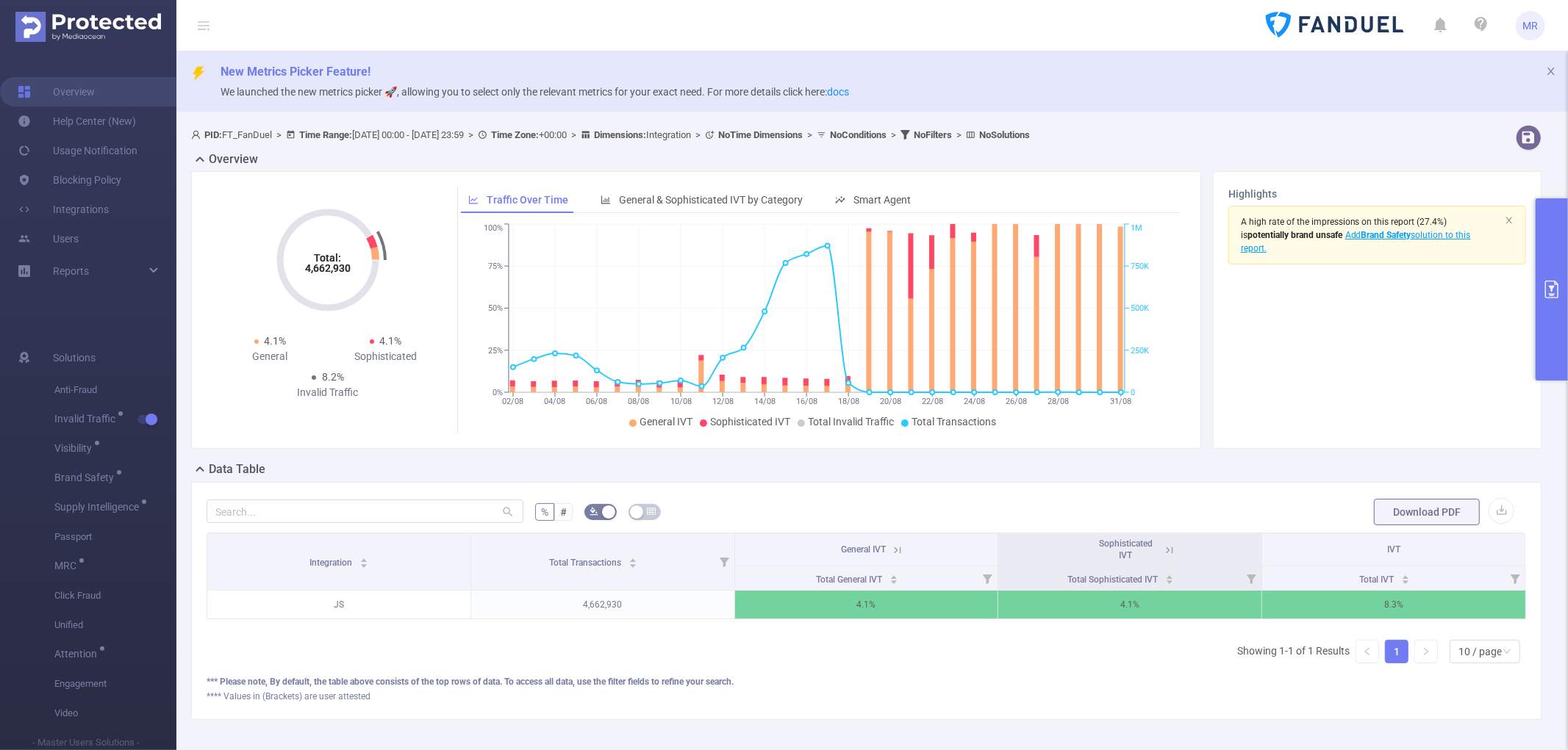
click at [474, 306] on icon "02/08 04/08 06/08 08/08 10/08 12/08 14/08 16/08 18/08 20/08 22/08 24/08 26/08 2…" at bounding box center [816, 327] width 712 height 213
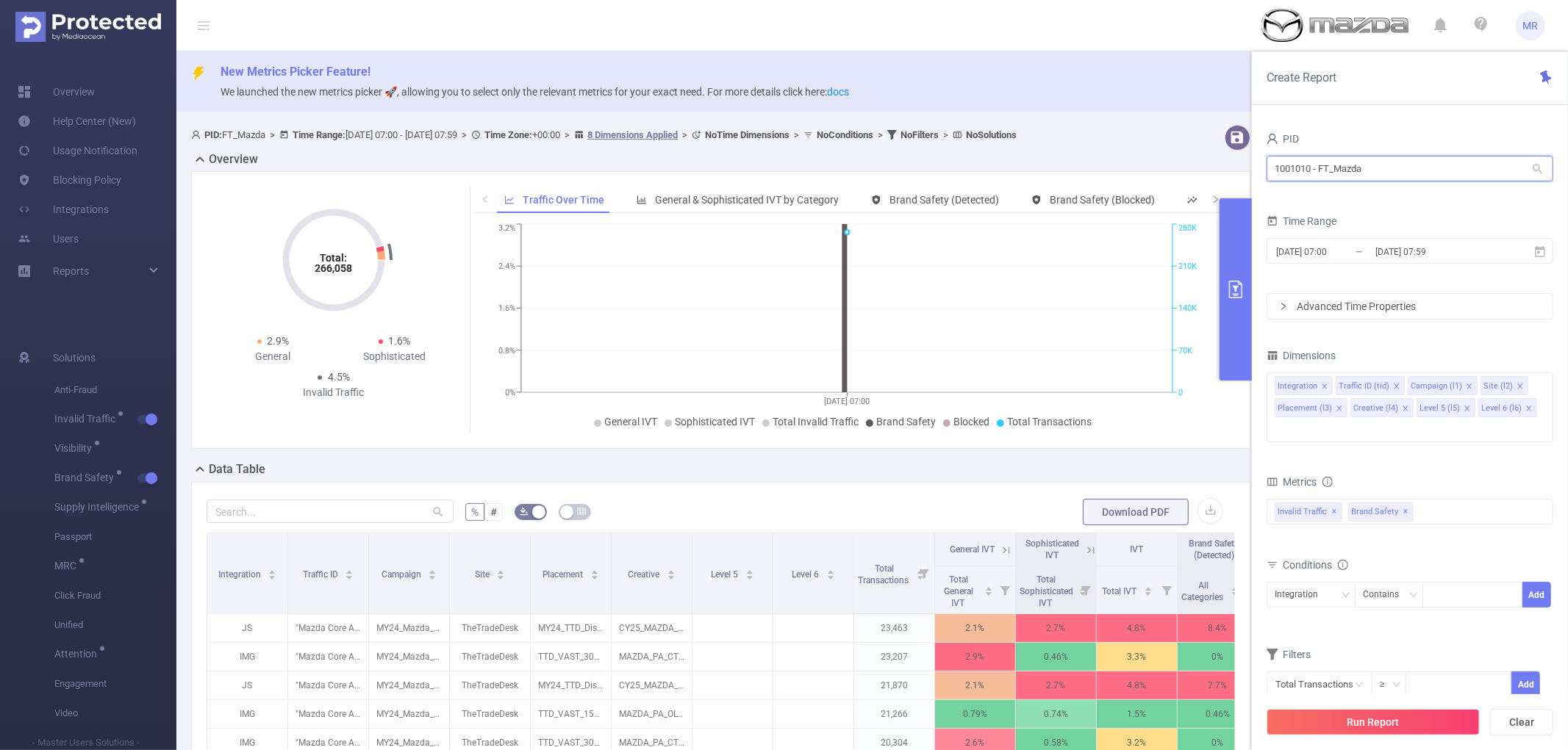
click at [1346, 160] on input "1001010 - FT_Mazda" at bounding box center [1410, 168] width 287 height 26
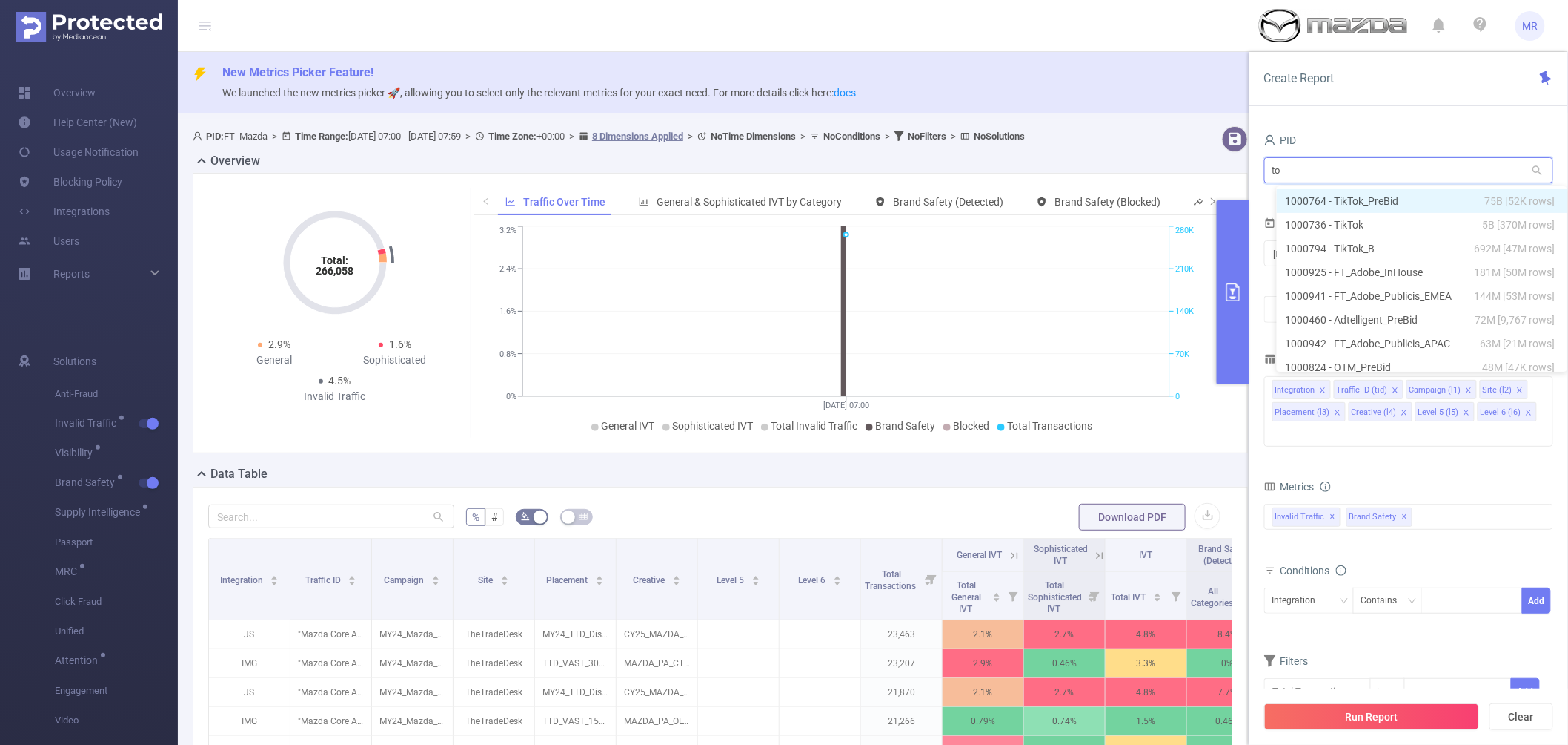
type input "toy"
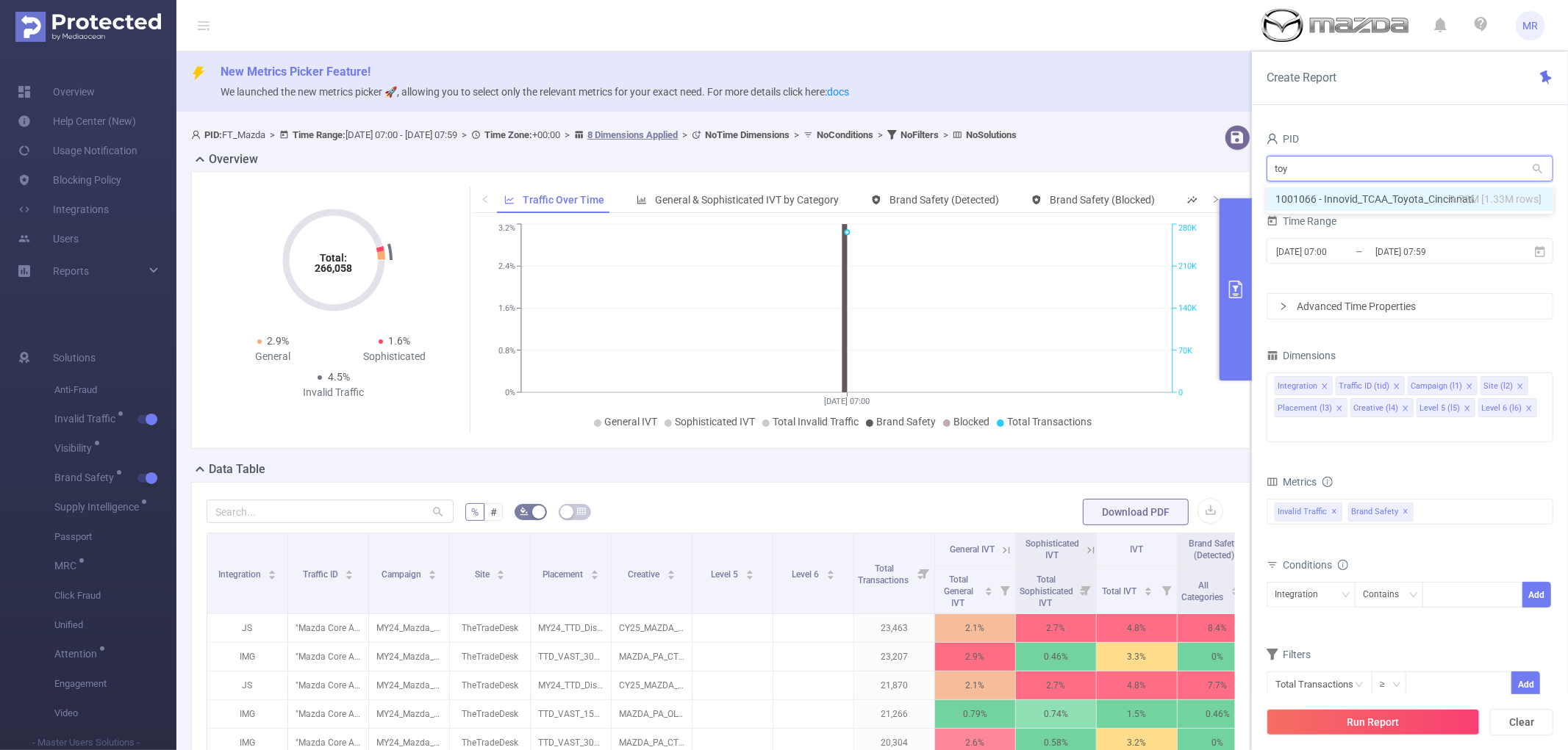
click at [1361, 199] on li "1001066 - Innovid_TCAA_Toyota_Cincinnati 9.73M [1.33M rows]" at bounding box center [1410, 199] width 287 height 24
click at [1539, 383] on icon "icon: close-circle" at bounding box center [1541, 384] width 8 height 8
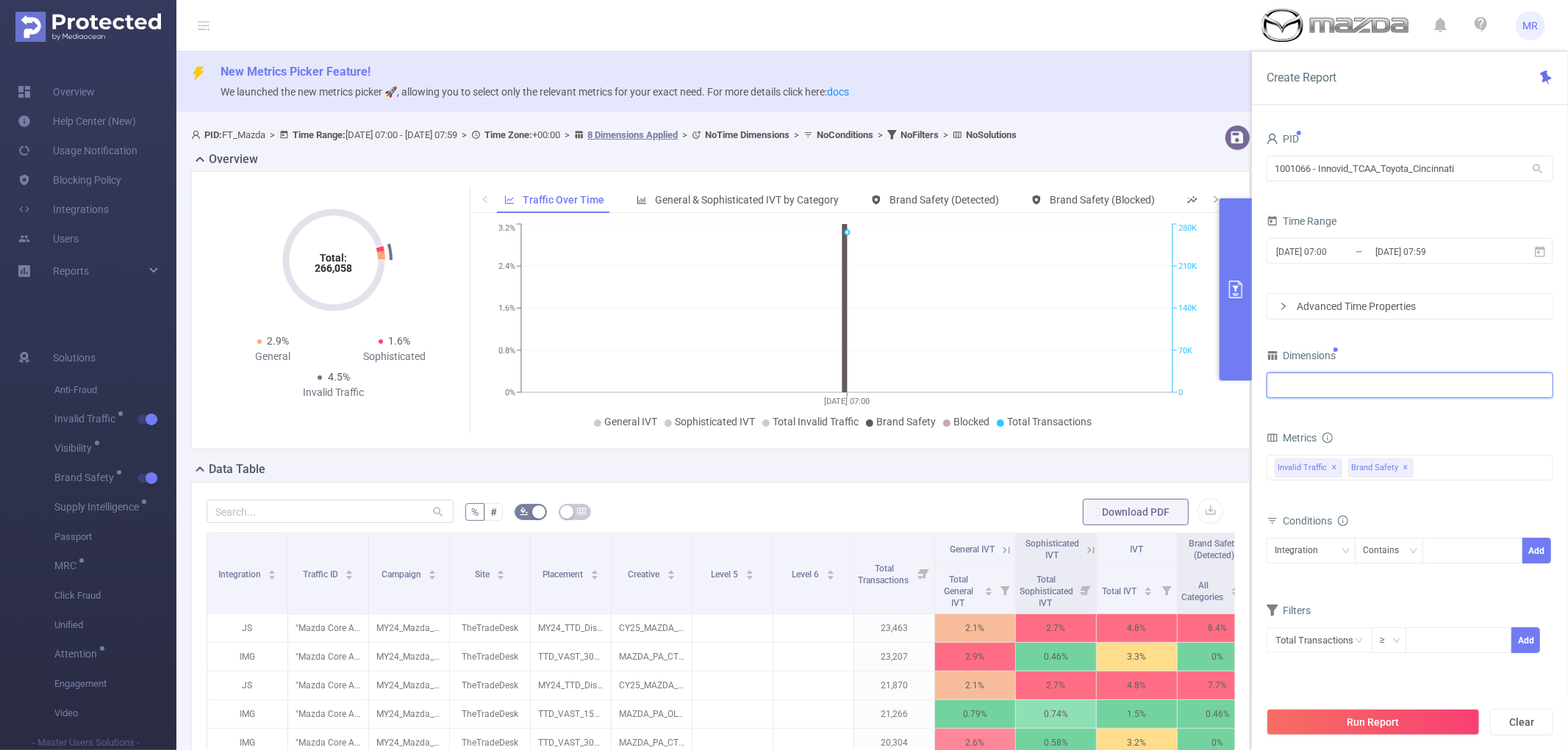
click at [1381, 385] on div at bounding box center [1410, 386] width 270 height 24
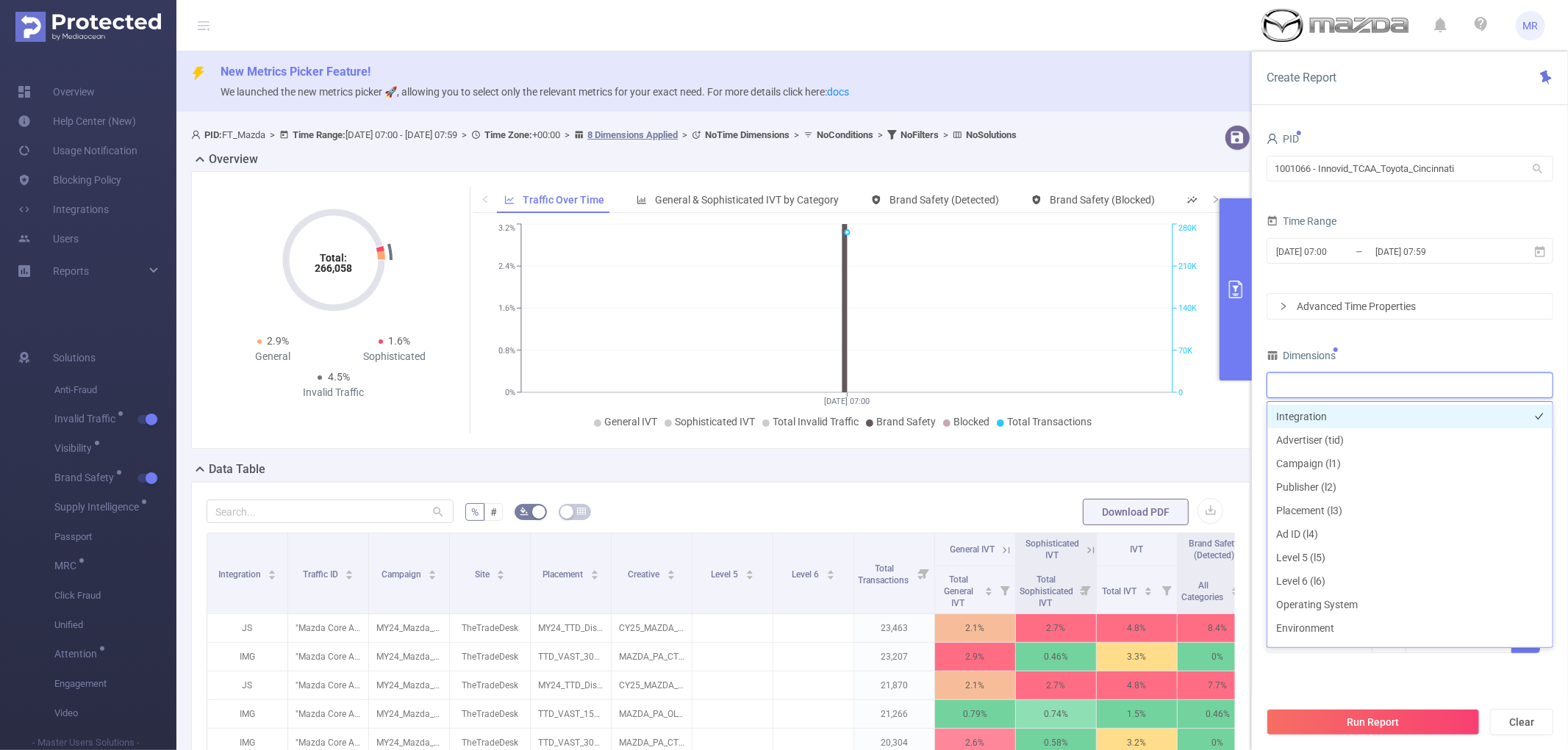
click at [1360, 419] on li "Integration" at bounding box center [1410, 417] width 285 height 24
click at [1310, 327] on div "PID 1001066 - Innovid_TCAA_Toyota_Cincinnati 1001066 - Innovid_TCAA_Toyota_Cinc…" at bounding box center [1410, 401] width 287 height 544
